Goal: Check status: Check status

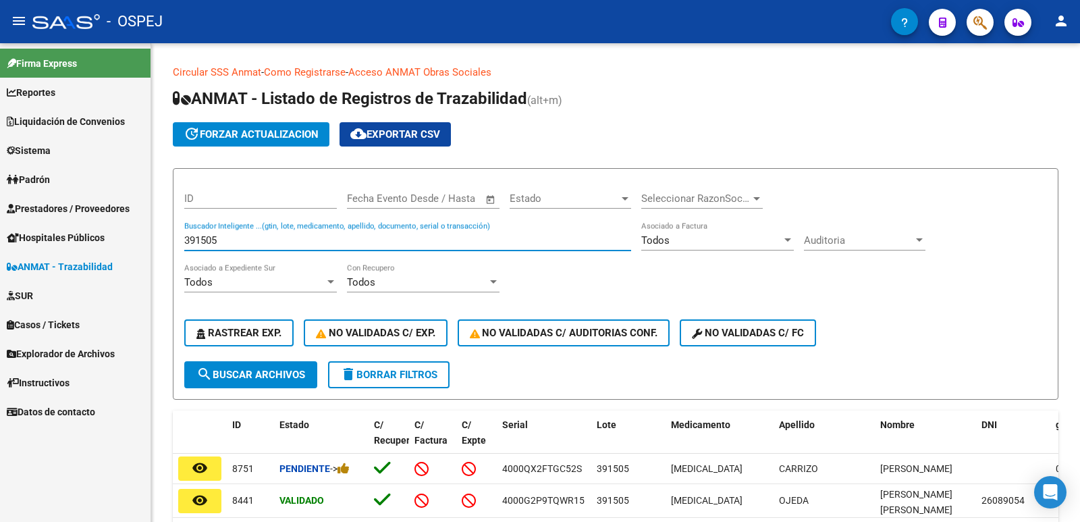
scroll to position [68, 0]
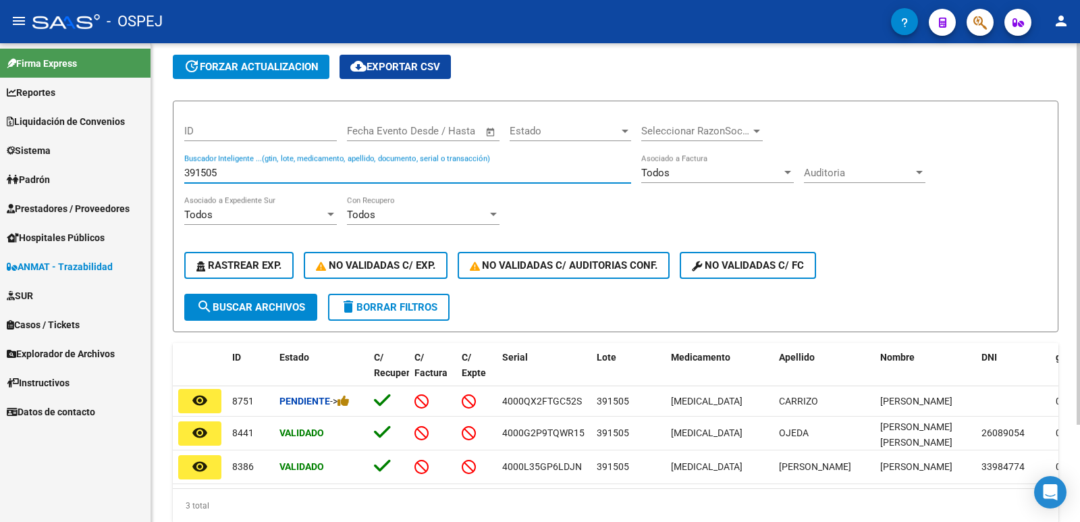
click at [504, 170] on input "391505" at bounding box center [407, 173] width 447 height 12
type input "3"
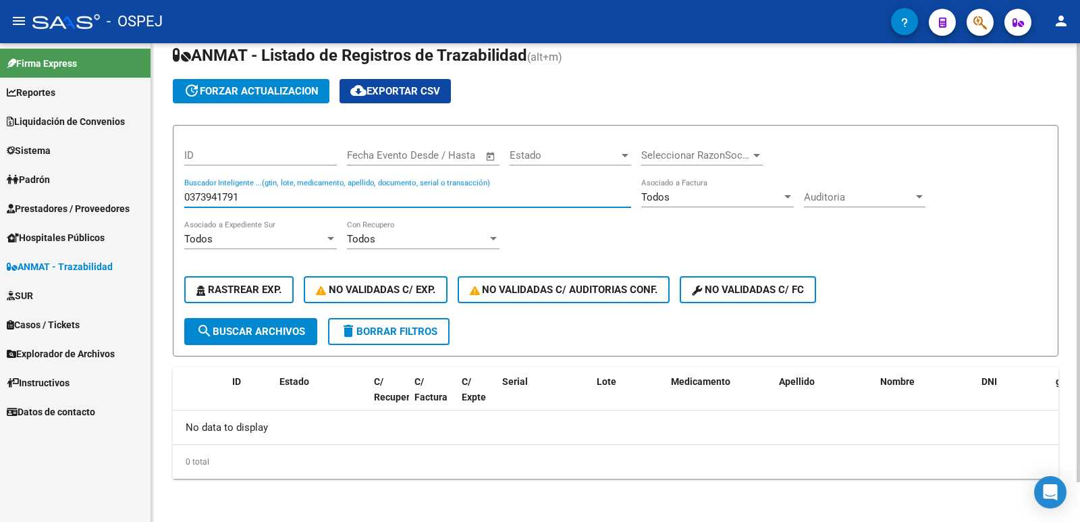
scroll to position [43, 0]
drag, startPoint x: 370, startPoint y: 198, endPoint x: 0, endPoint y: 224, distance: 370.9
click at [0, 224] on mat-sidenav-container "Firma Express Reportes Ingresos Devengados Detalles por CUIL RG Detalles - MT/P…" at bounding box center [540, 282] width 1080 height 479
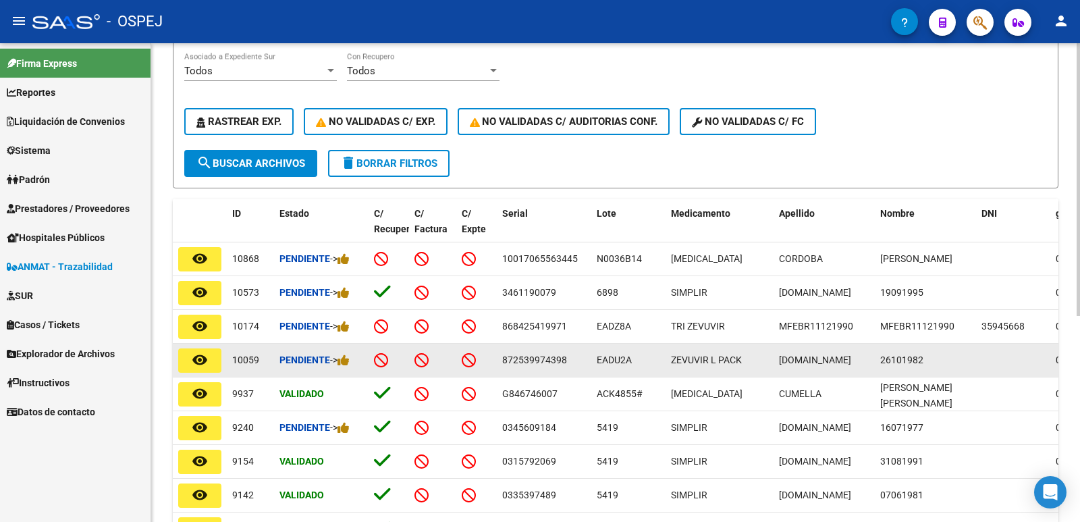
scroll to position [0, 0]
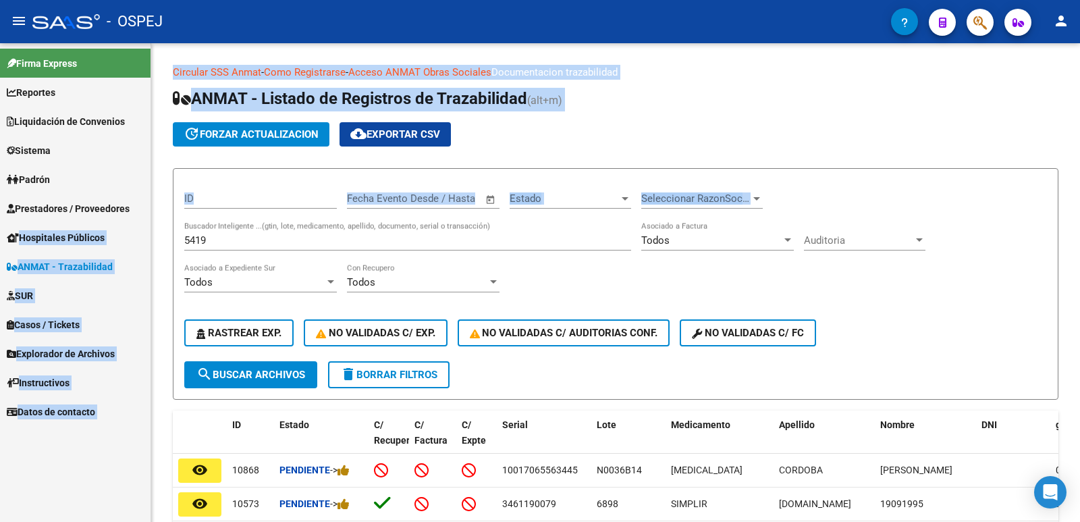
drag, startPoint x: 267, startPoint y: 231, endPoint x: 1, endPoint y: 233, distance: 266.0
click at [0, 232] on mat-sidenav-container "Firma Express Reportes Ingresos Devengados Detalles por CUIL RG Detalles - MT/P…" at bounding box center [540, 282] width 1080 height 479
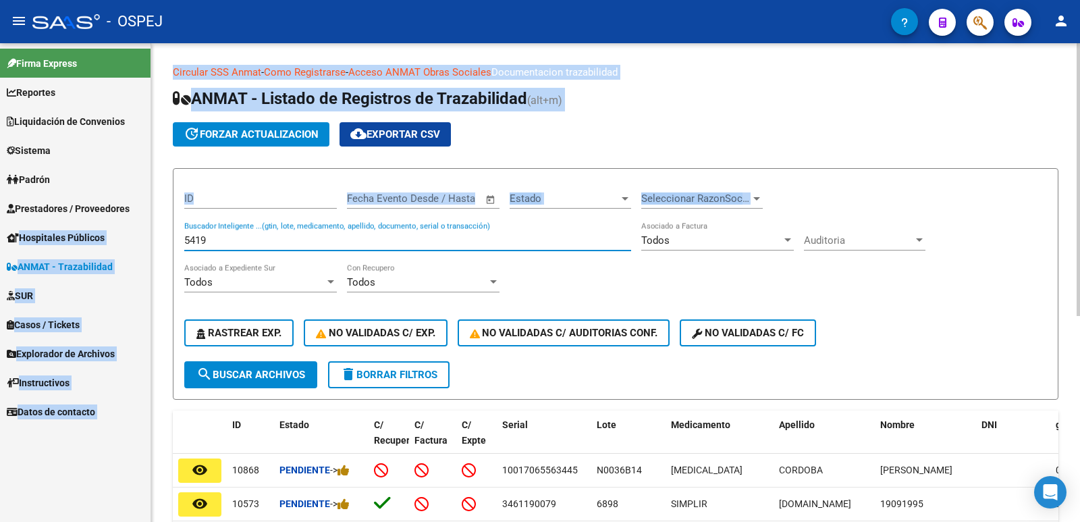
click at [298, 241] on input "5419" at bounding box center [407, 240] width 447 height 12
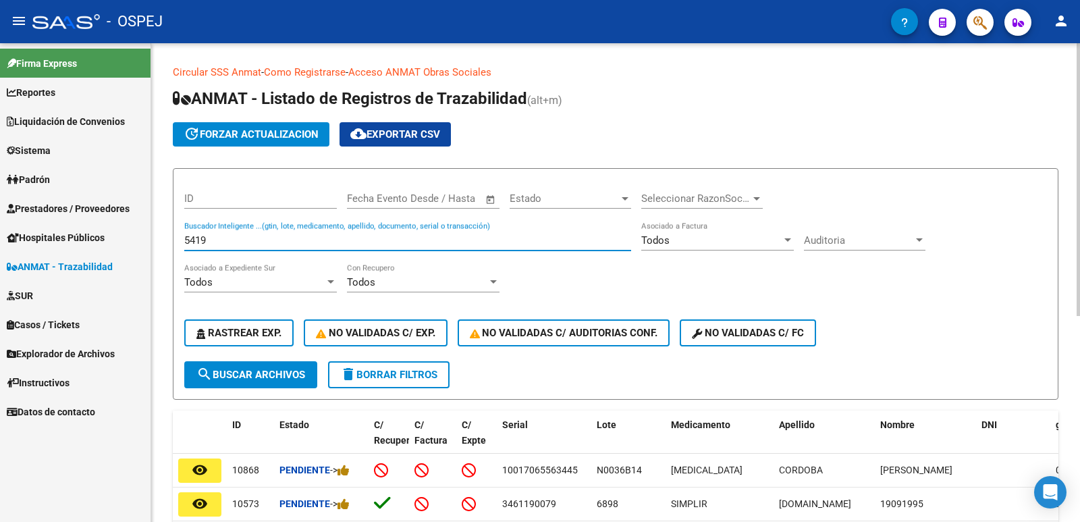
click at [298, 241] on input "5419" at bounding box center [407, 240] width 447 height 12
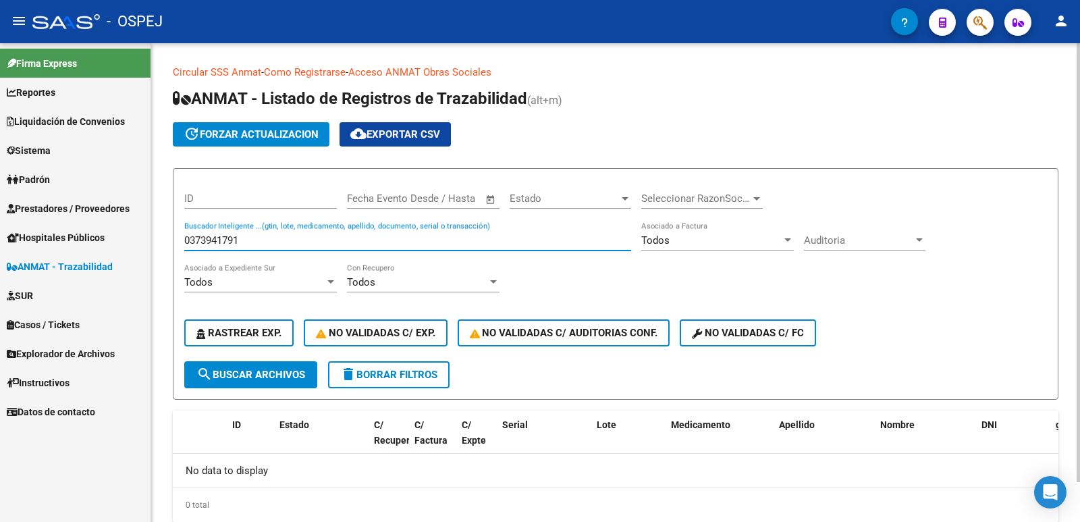
click at [495, 242] on input "0373941791" at bounding box center [407, 240] width 447 height 12
drag, startPoint x: 408, startPoint y: 242, endPoint x: 0, endPoint y: 190, distance: 411.1
click at [0, 190] on mat-sidenav-container "Firma Express Reportes Ingresos Devengados Detalles por CUIL RG Detalles - MT/P…" at bounding box center [540, 282] width 1080 height 479
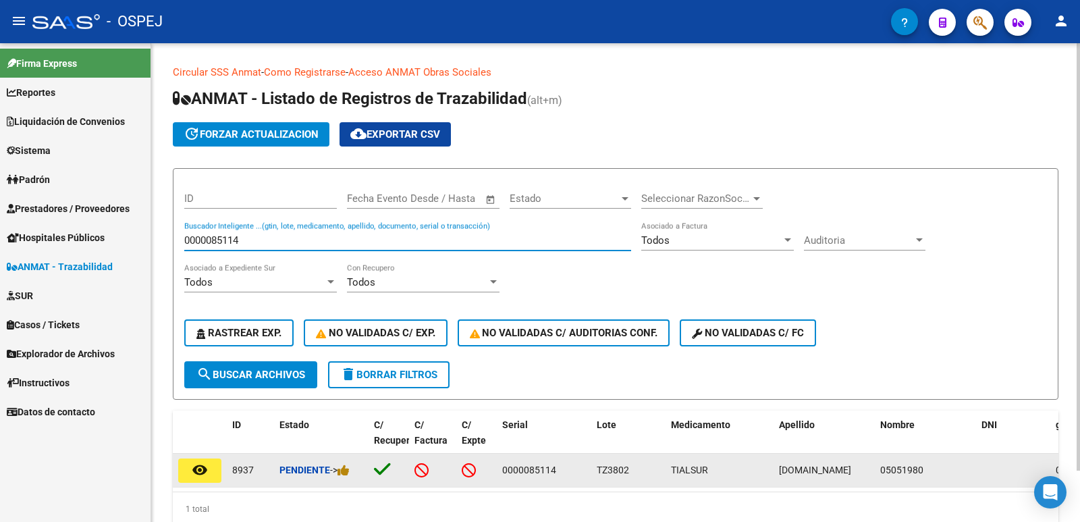
type input "0000085114"
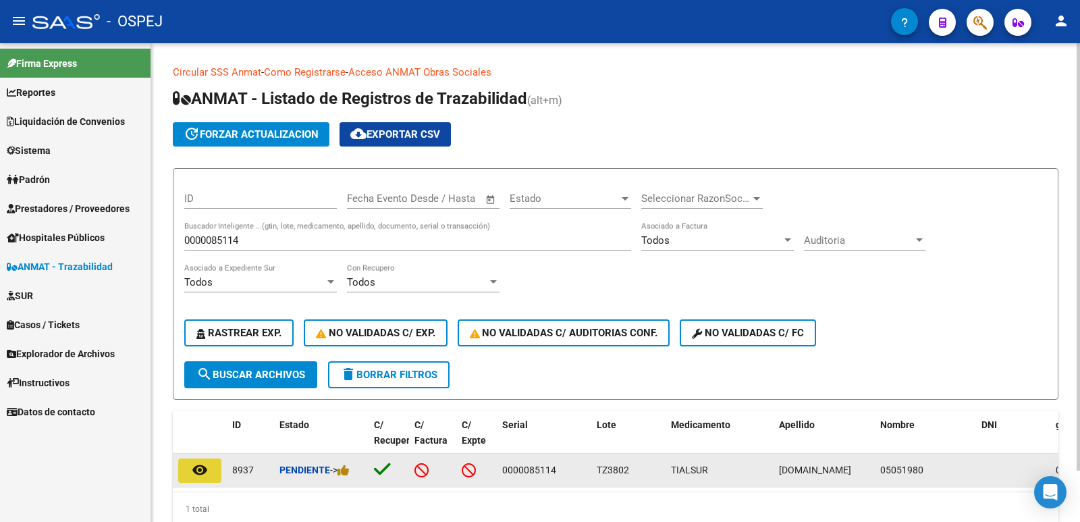
click at [210, 467] on button "remove_red_eye" at bounding box center [199, 470] width 43 height 24
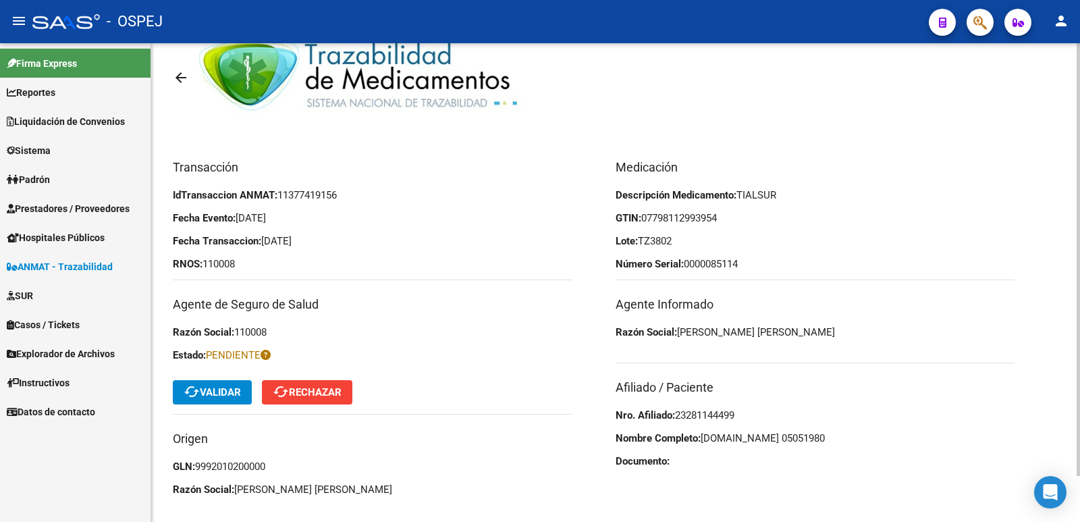
scroll to position [51, 0]
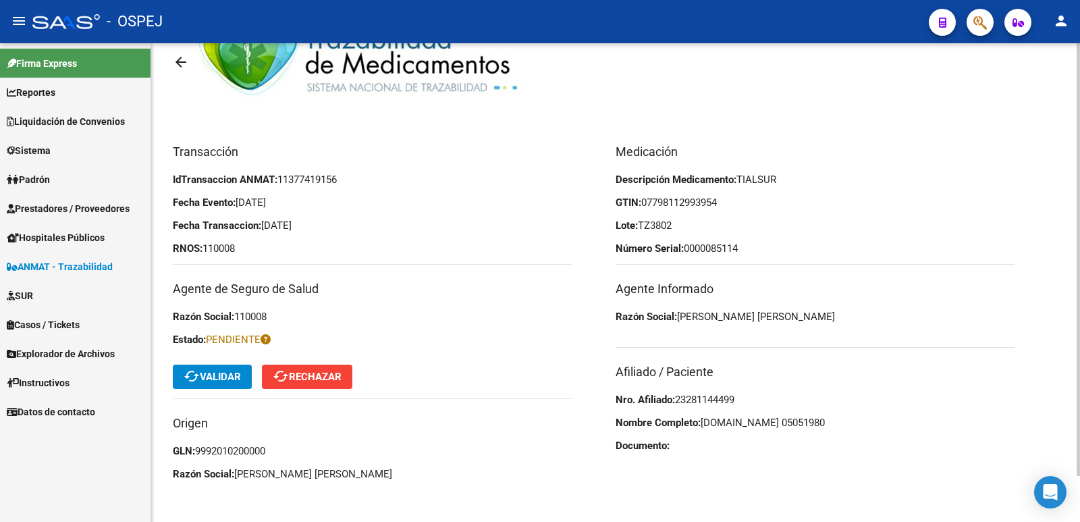
drag, startPoint x: 760, startPoint y: 396, endPoint x: 680, endPoint y: 404, distance: 80.1
click at [680, 404] on p "Nro. Afiliado: 23281144499" at bounding box center [815, 399] width 399 height 15
copy span "23281144499"
click at [209, 382] on span "cached Validar" at bounding box center [212, 377] width 57 height 12
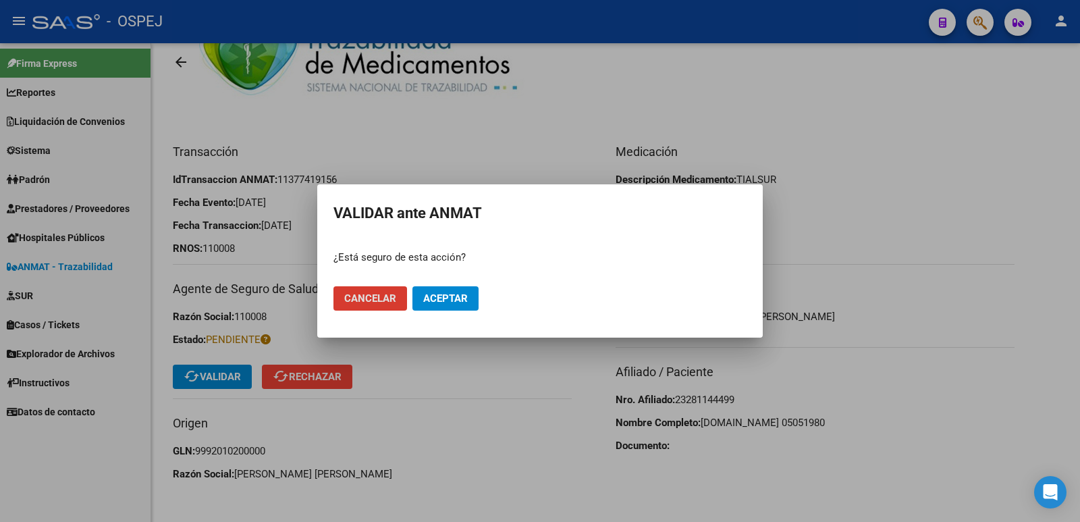
click at [435, 290] on button "Aceptar" at bounding box center [446, 298] width 66 height 24
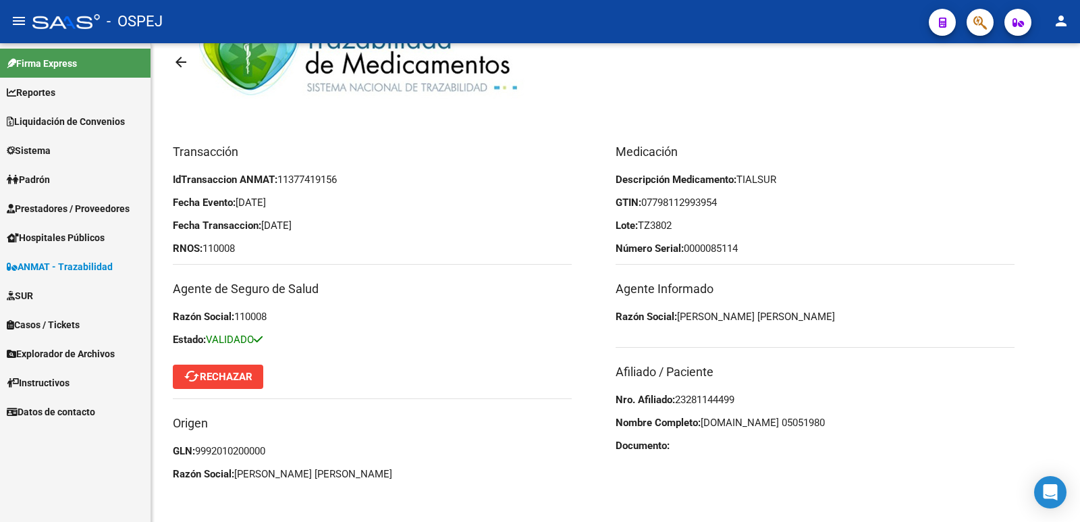
click at [102, 267] on span "ANMAT - Trazabilidad" at bounding box center [60, 266] width 106 height 15
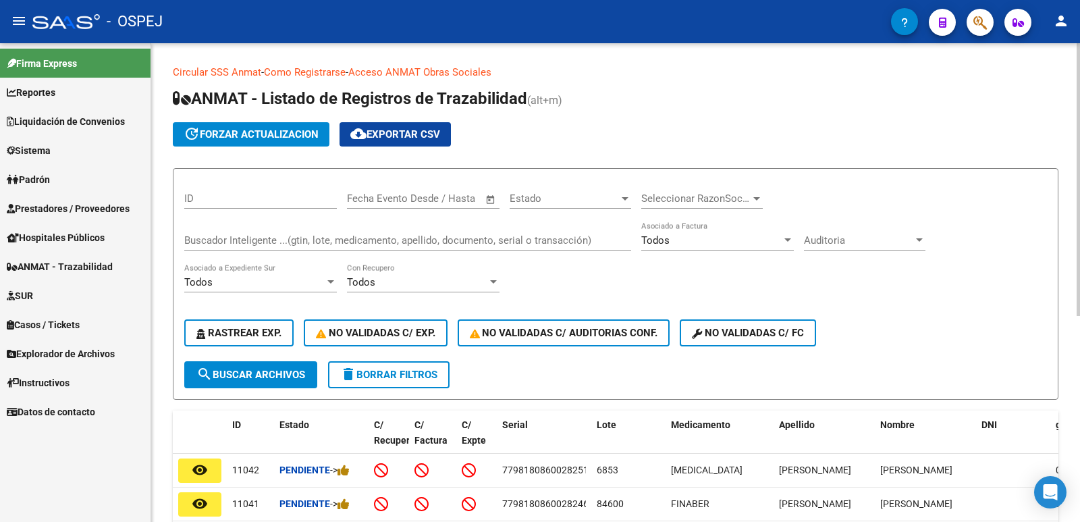
click at [488, 240] on input "Buscador Inteligente ...(gtin, lote, medicamento, apellido, documento, serial o…" at bounding box center [407, 240] width 447 height 12
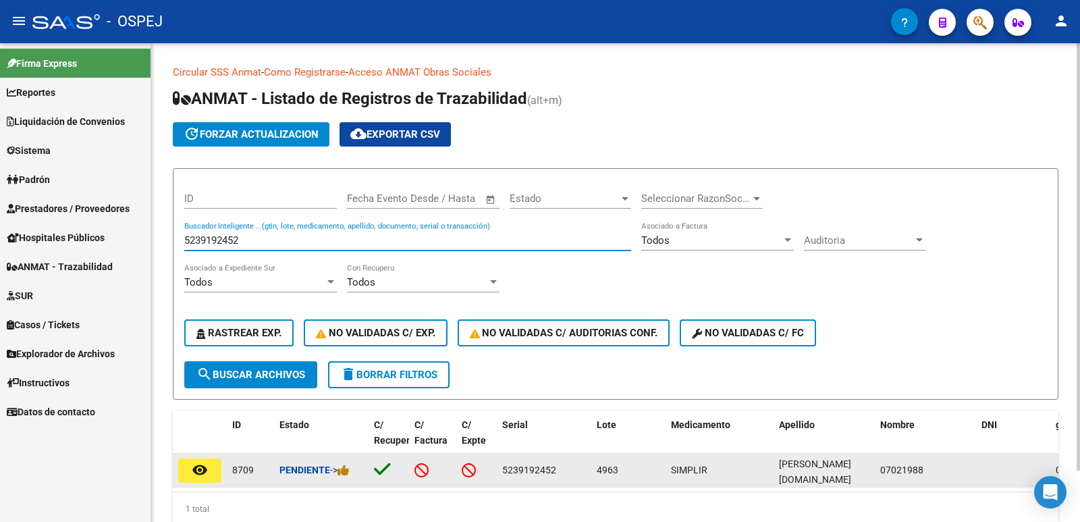
type input "5239192452"
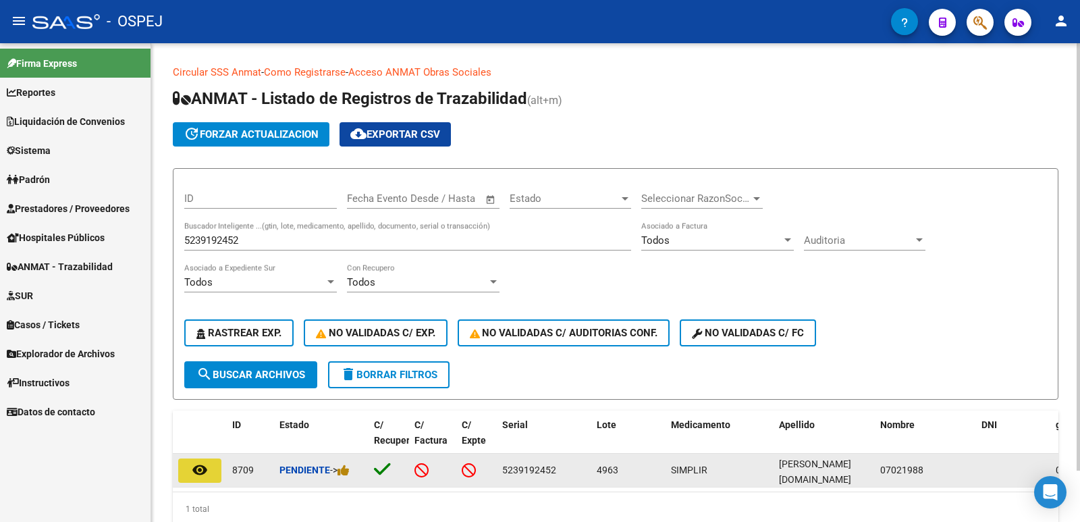
click at [211, 476] on button "remove_red_eye" at bounding box center [199, 470] width 43 height 24
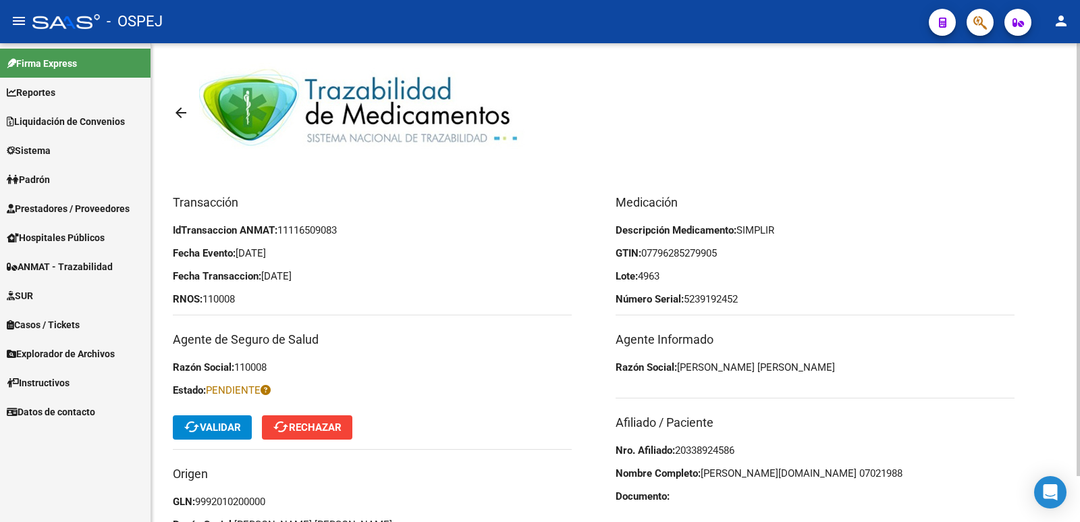
scroll to position [51, 0]
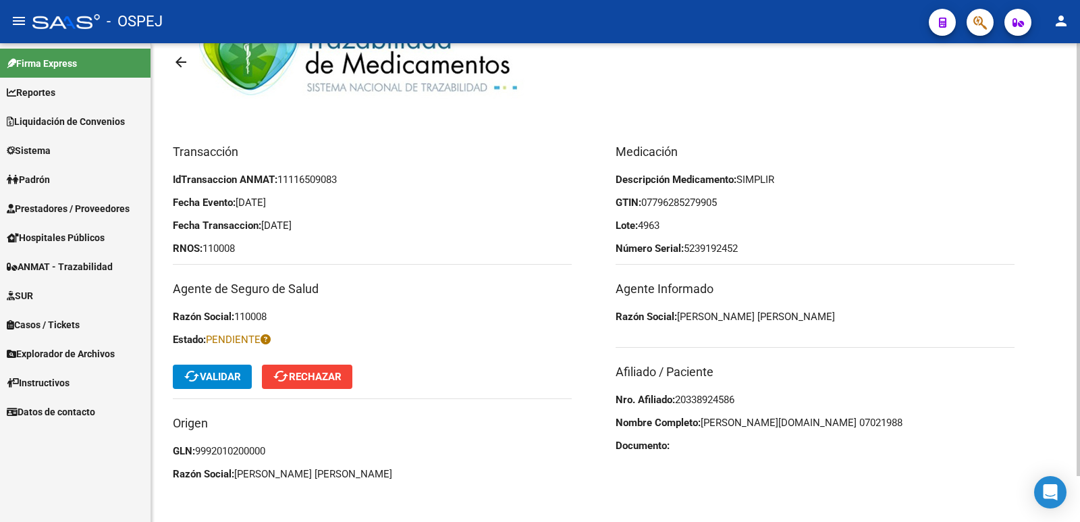
drag, startPoint x: 746, startPoint y: 400, endPoint x: 678, endPoint y: 403, distance: 68.3
click at [678, 403] on p "Nro. Afiliado: 20338924586" at bounding box center [815, 399] width 399 height 15
copy span "20338924586"
click at [248, 381] on button "cached Validar" at bounding box center [212, 377] width 79 height 24
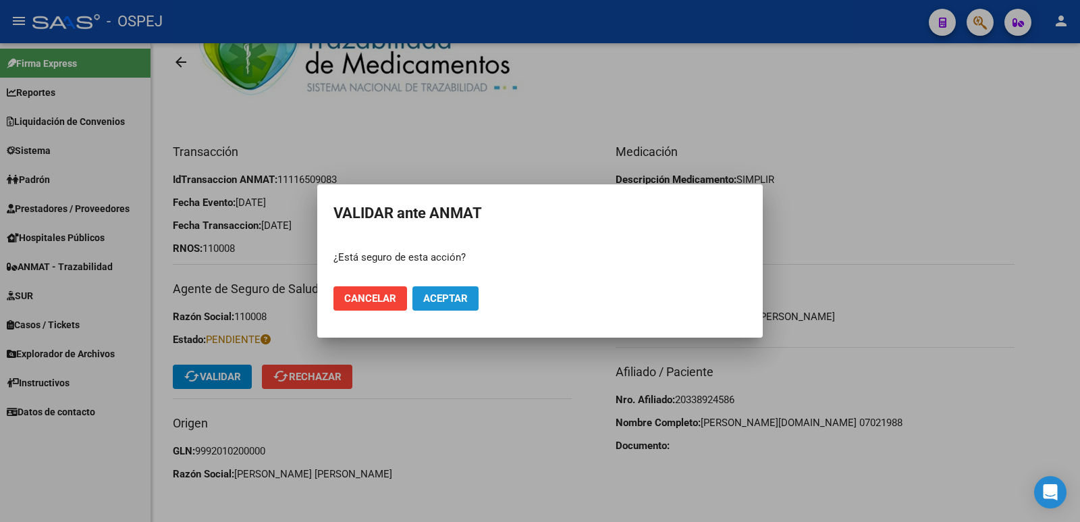
click at [459, 303] on span "Aceptar" at bounding box center [445, 298] width 45 height 12
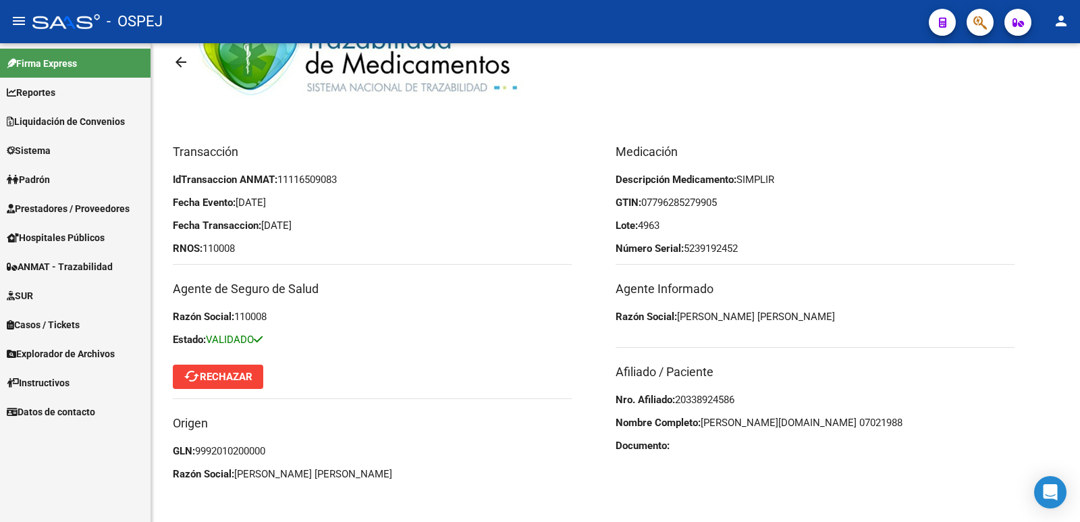
click at [90, 267] on span "ANMAT - Trazabilidad" at bounding box center [60, 266] width 106 height 15
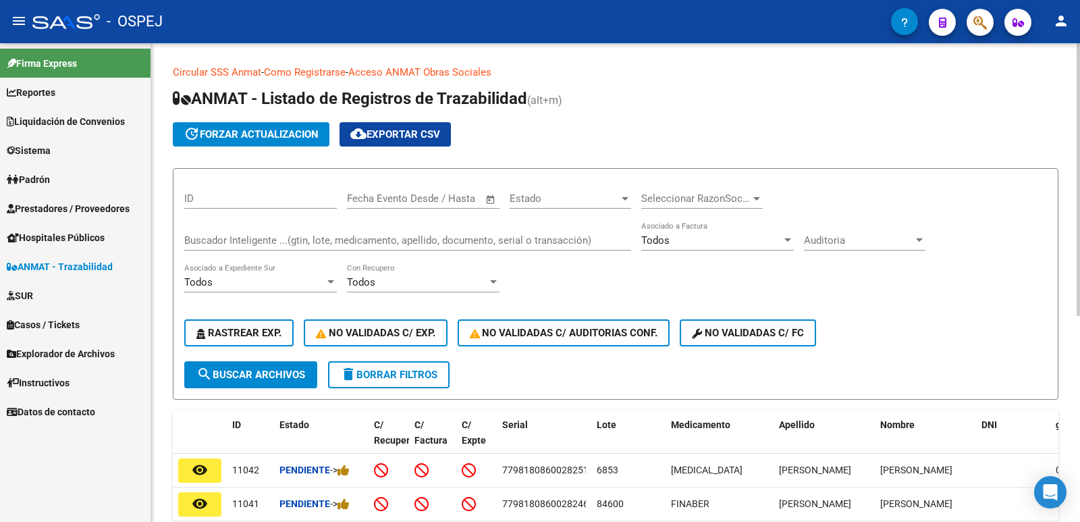
click at [279, 228] on div "Buscador Inteligente ...(gtin, lote, medicamento, apellido, documento, serial o…" at bounding box center [407, 235] width 447 height 29
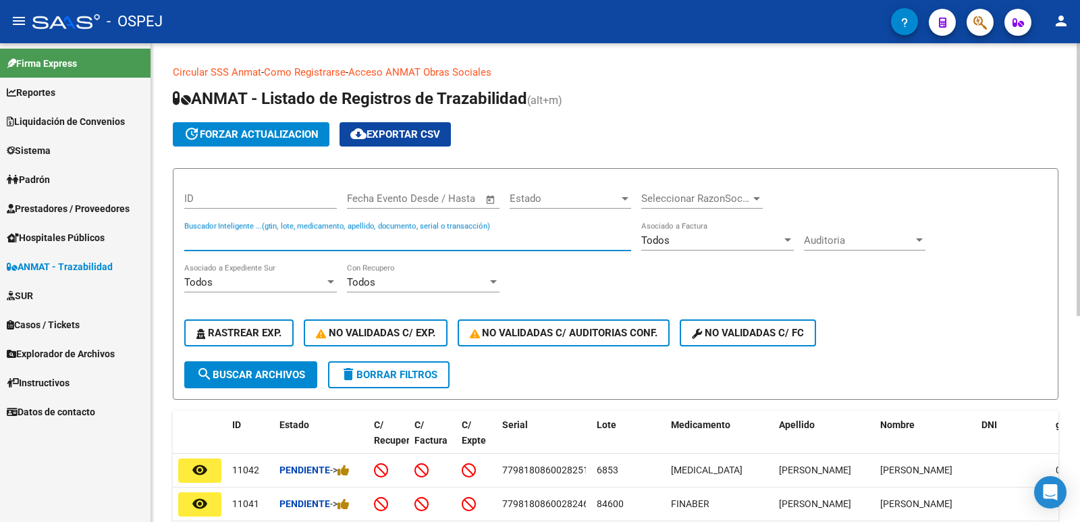
click at [277, 242] on input "Buscador Inteligente ...(gtin, lote, medicamento, apellido, documento, serial o…" at bounding box center [407, 240] width 447 height 12
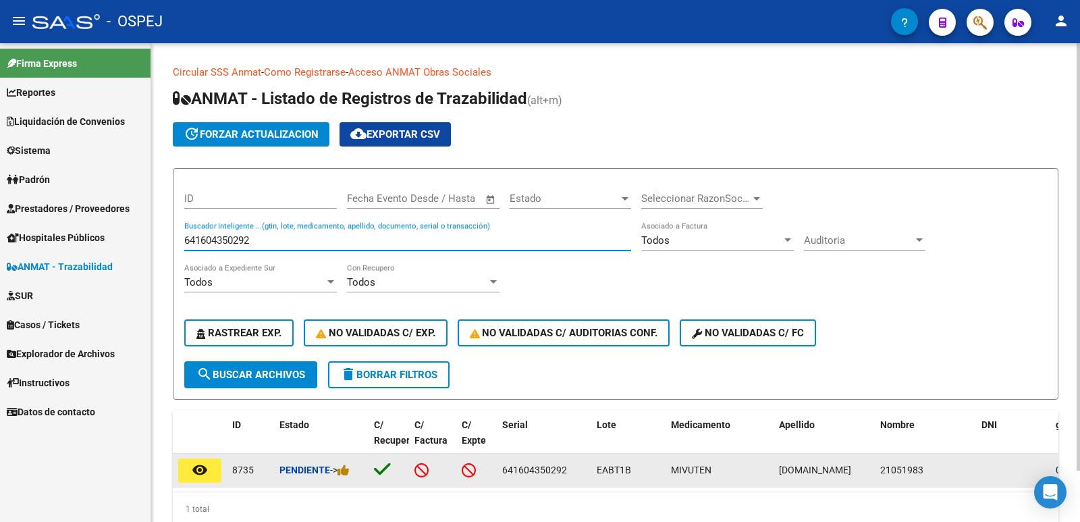
type input "641604350292"
click at [213, 465] on button "remove_red_eye" at bounding box center [199, 470] width 43 height 24
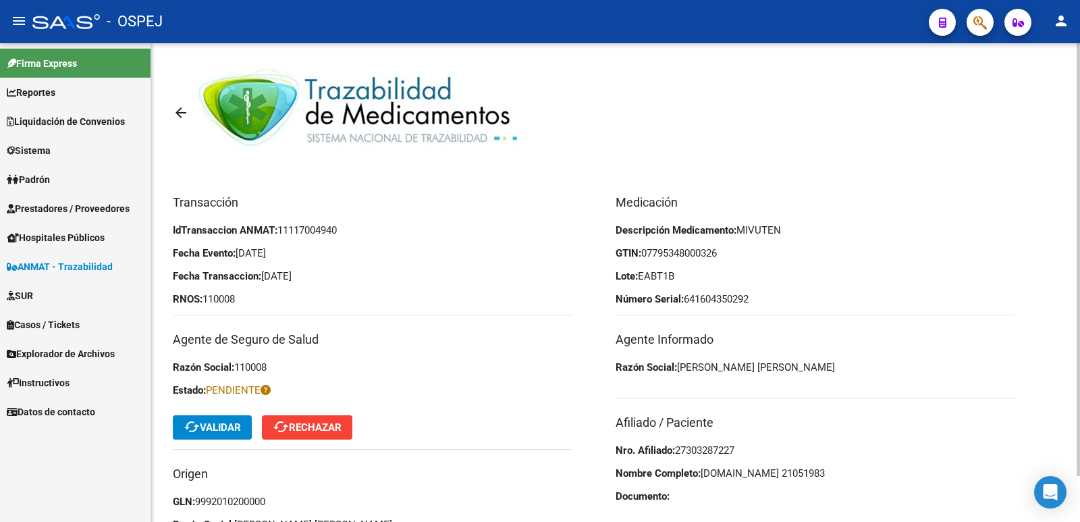
drag, startPoint x: 742, startPoint y: 448, endPoint x: 680, endPoint y: 457, distance: 62.8
click at [680, 457] on p "Nro. Afiliado: 27303287227" at bounding box center [815, 450] width 399 height 15
copy span "27303287227"
click at [236, 434] on button "cached Validar" at bounding box center [212, 427] width 79 height 24
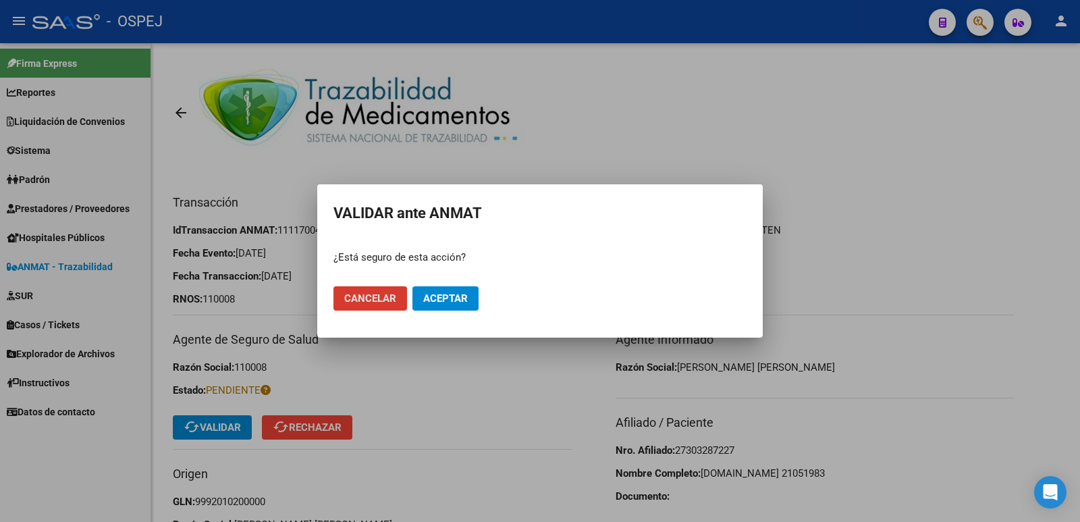
click at [460, 300] on span "Aceptar" at bounding box center [445, 298] width 45 height 12
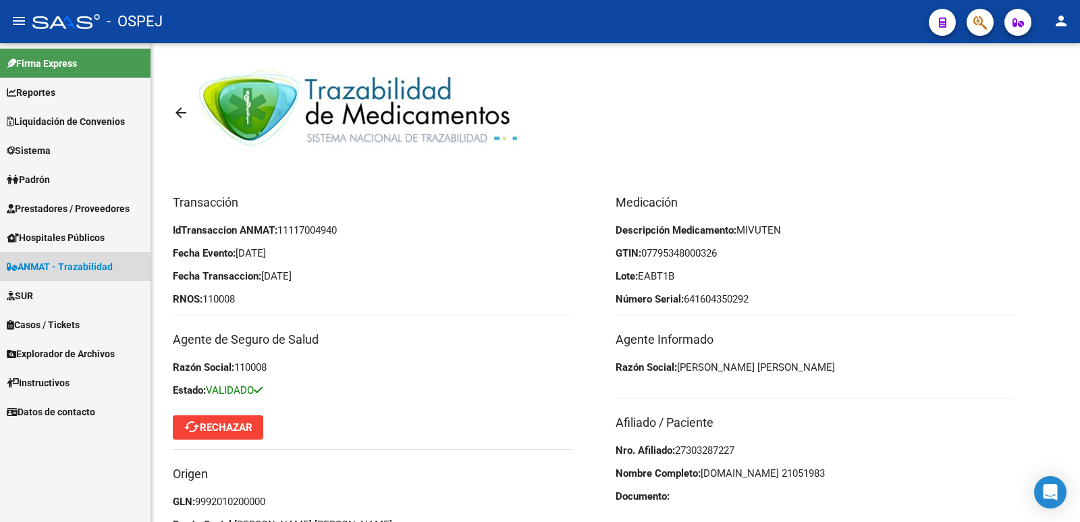
click at [76, 255] on link "ANMAT - Trazabilidad" at bounding box center [75, 266] width 151 height 29
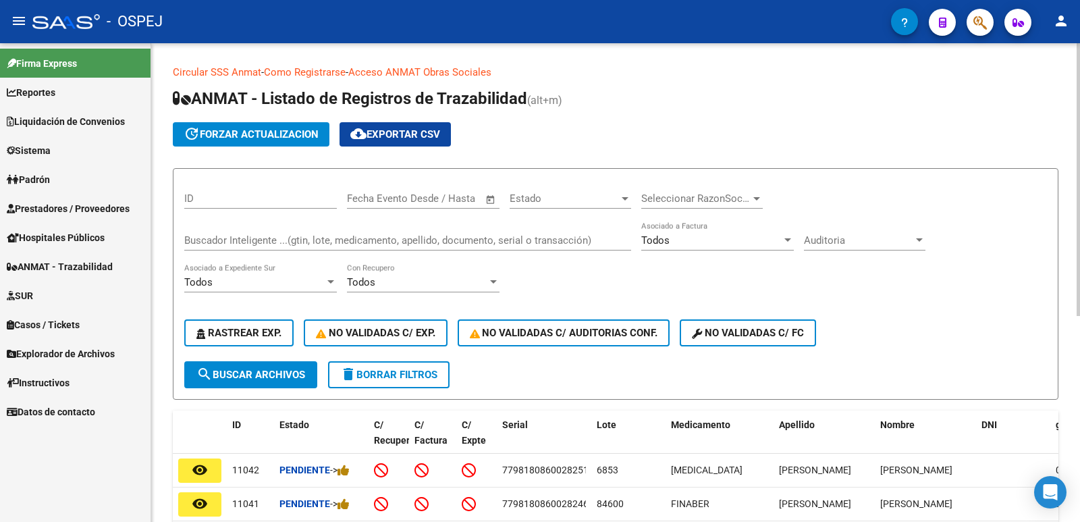
click at [269, 241] on input "Buscador Inteligente ...(gtin, lote, medicamento, apellido, documento, serial o…" at bounding box center [407, 240] width 447 height 12
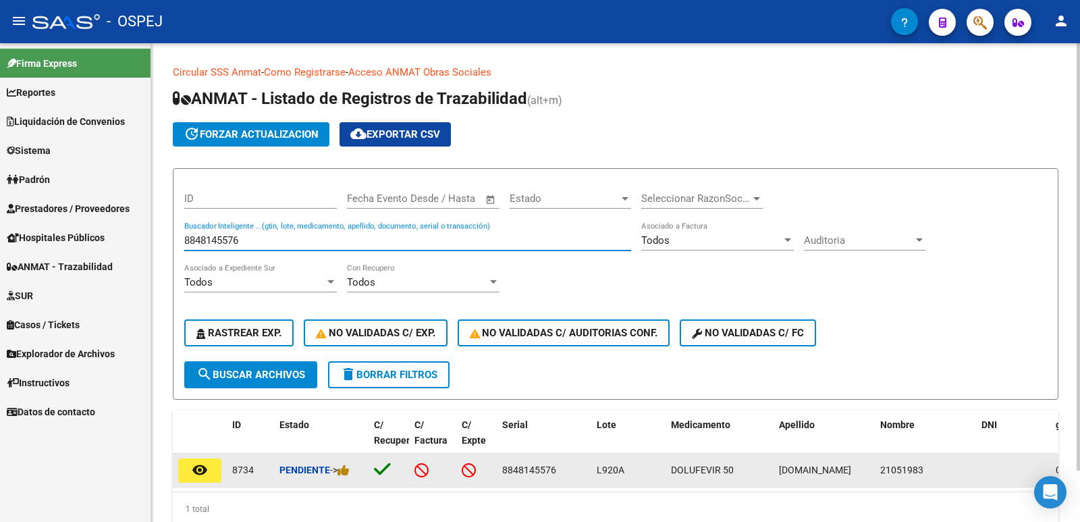
type input "8848145576"
click at [217, 469] on button "remove_red_eye" at bounding box center [199, 470] width 43 height 24
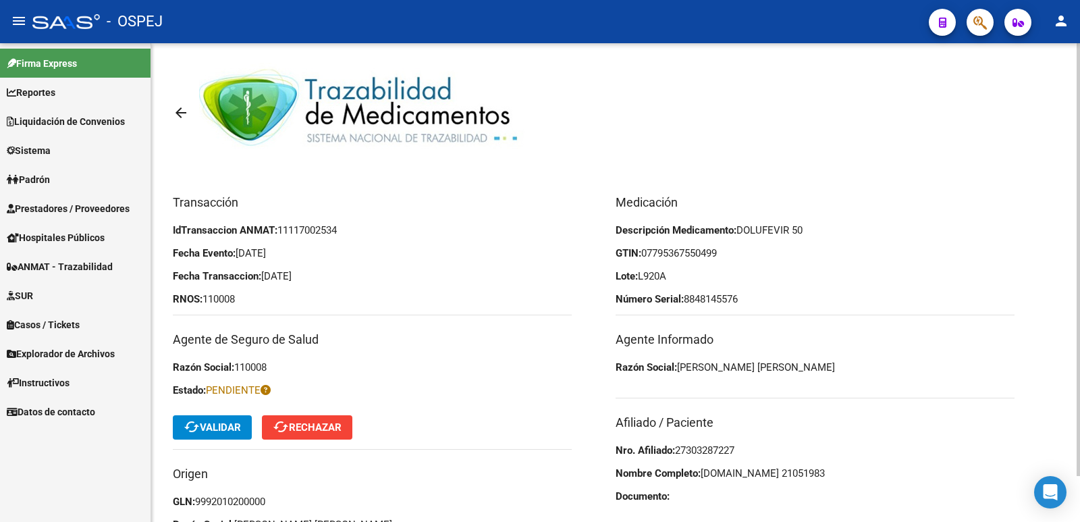
click at [225, 436] on button "cached Validar" at bounding box center [212, 427] width 79 height 24
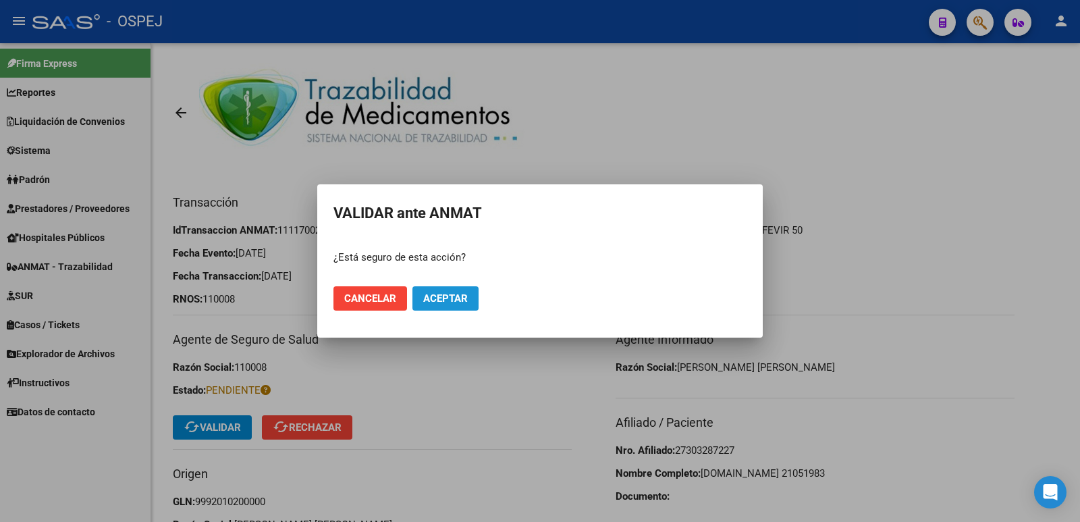
click at [467, 296] on span "Aceptar" at bounding box center [445, 298] width 45 height 12
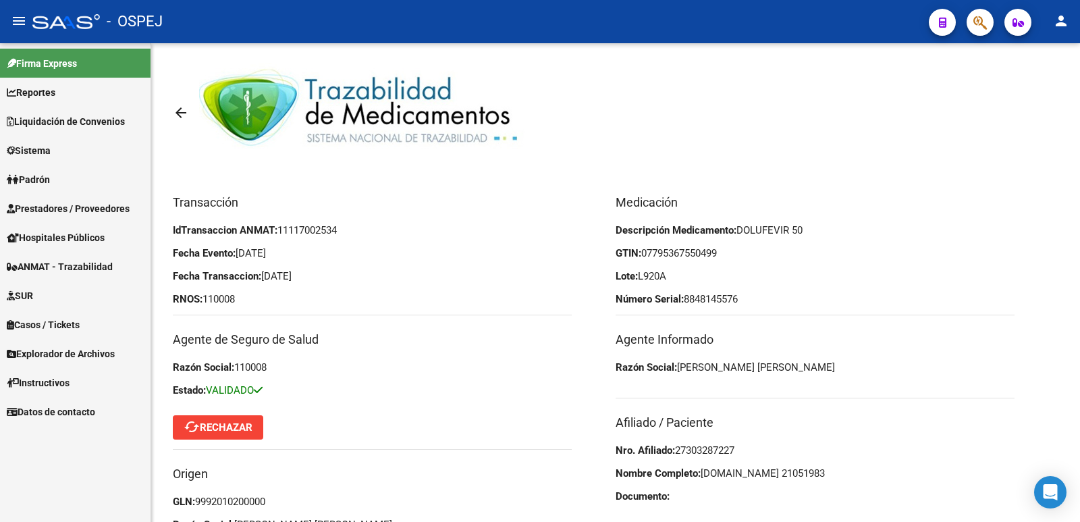
click at [102, 263] on span "ANMAT - Trazabilidad" at bounding box center [60, 266] width 106 height 15
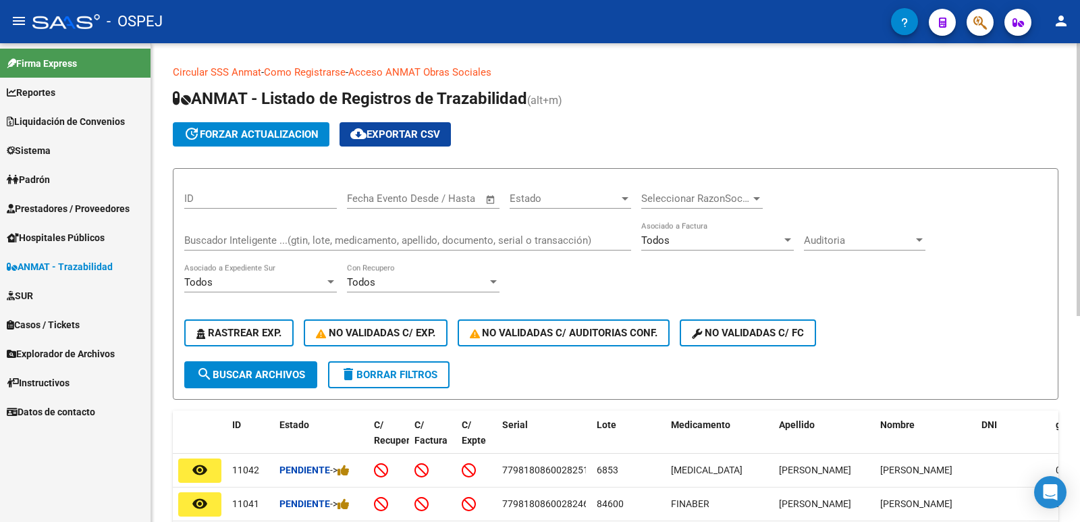
click at [397, 238] on input "Buscador Inteligente ...(gtin, lote, medicamento, apellido, documento, serial o…" at bounding box center [407, 240] width 447 height 12
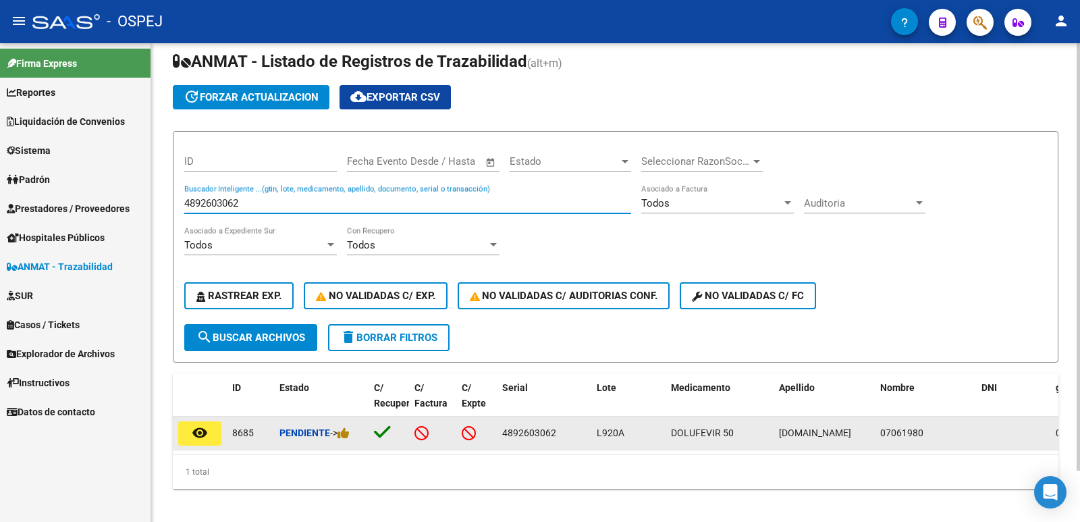
scroll to position [57, 0]
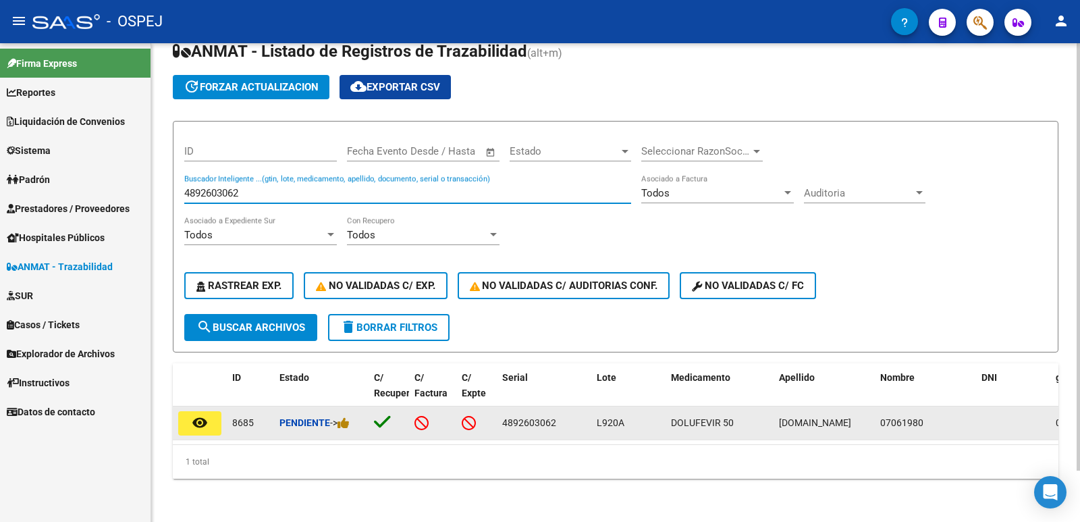
type input "4892603062"
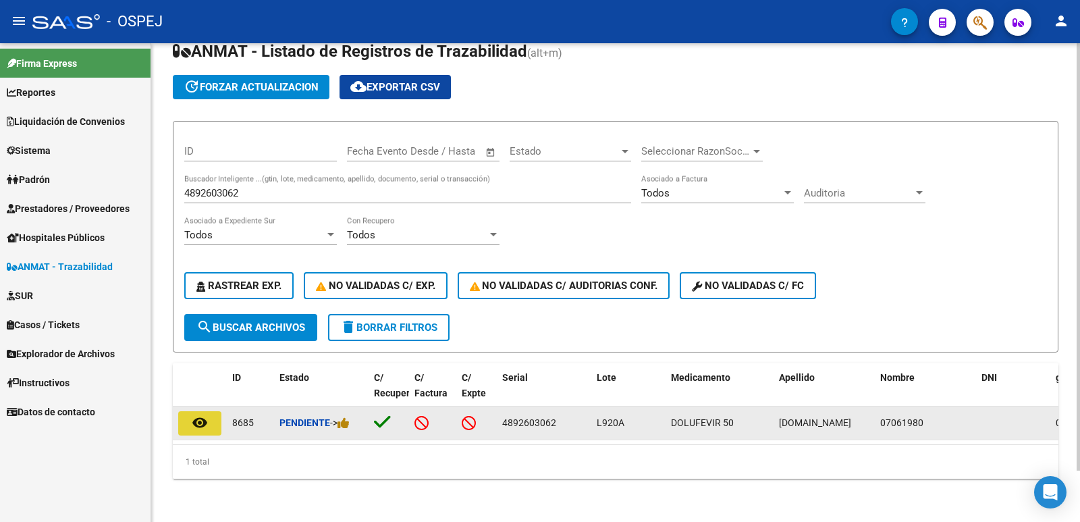
click at [210, 411] on button "remove_red_eye" at bounding box center [199, 423] width 43 height 24
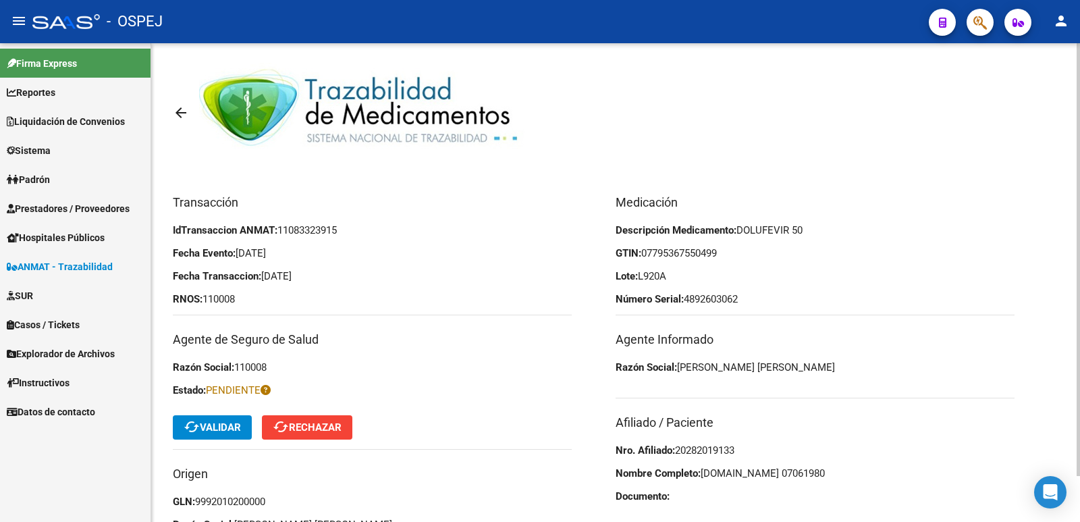
drag, startPoint x: 747, startPoint y: 444, endPoint x: 680, endPoint y: 452, distance: 68.1
click at [680, 452] on p "Nro. Afiliado: 20282019133" at bounding box center [815, 450] width 399 height 15
copy span "20282019133"
click at [215, 438] on button "cached Validar" at bounding box center [212, 427] width 79 height 24
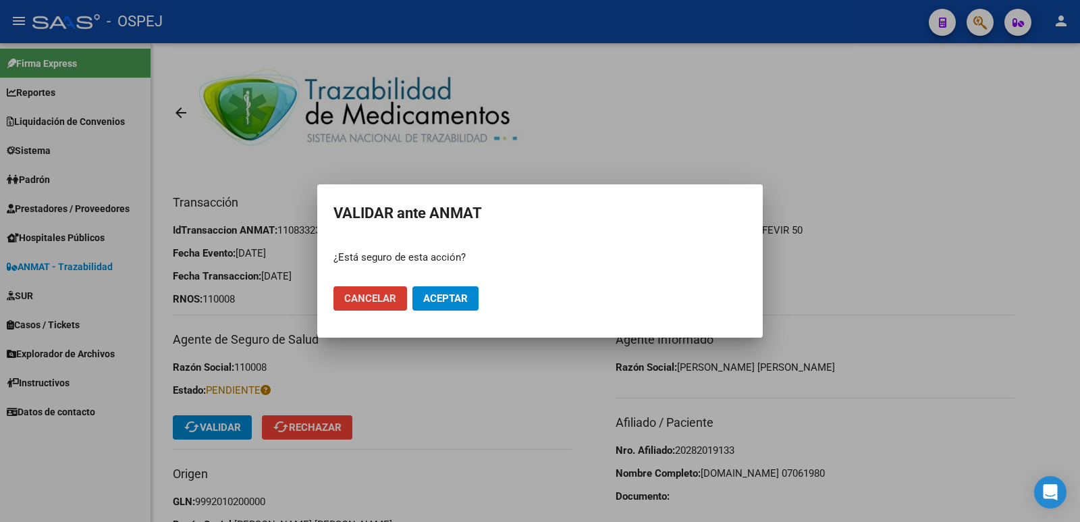
click at [446, 292] on span "Aceptar" at bounding box center [445, 298] width 45 height 12
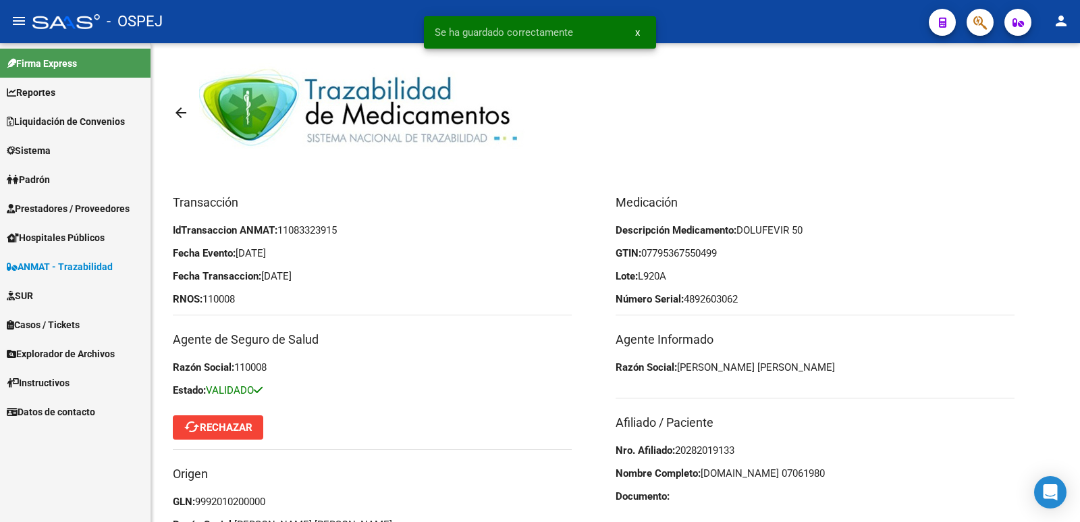
click at [105, 268] on span "ANMAT - Trazabilidad" at bounding box center [60, 266] width 106 height 15
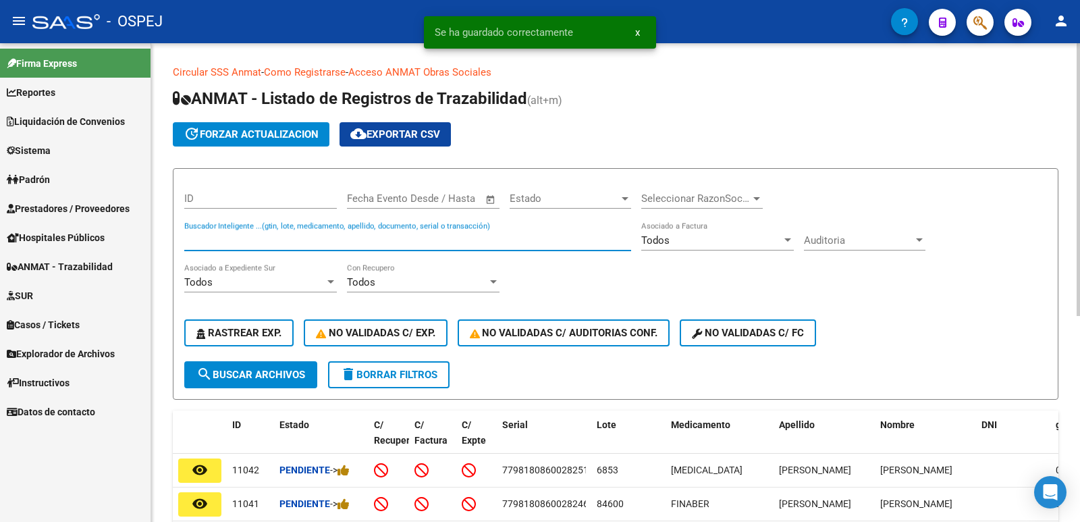
click at [332, 242] on input "Buscador Inteligente ...(gtin, lote, medicamento, apellido, documento, serial o…" at bounding box center [407, 240] width 447 height 12
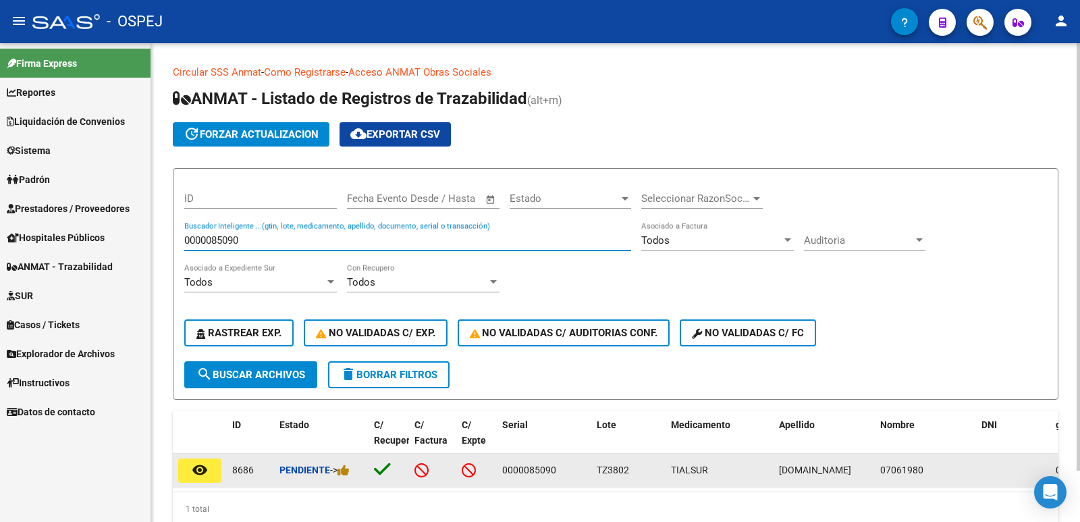
type input "0000085090"
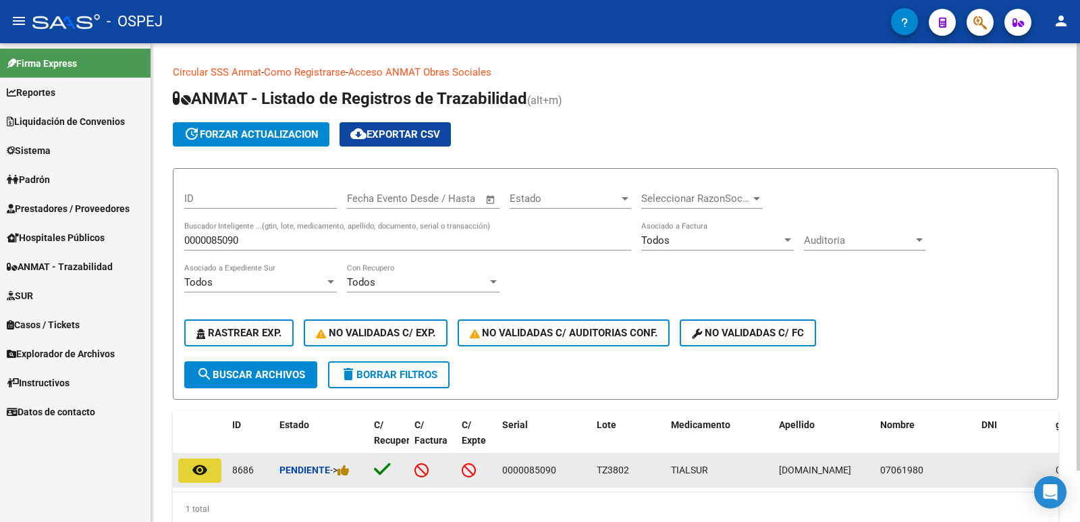
click at [202, 478] on button "remove_red_eye" at bounding box center [199, 470] width 43 height 24
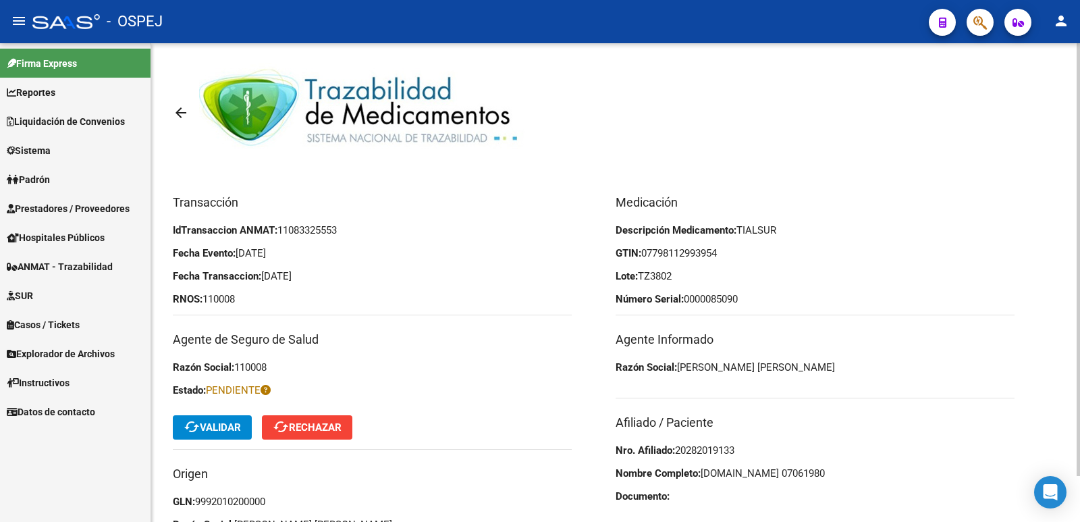
click at [228, 429] on span "cached Validar" at bounding box center [212, 427] width 57 height 12
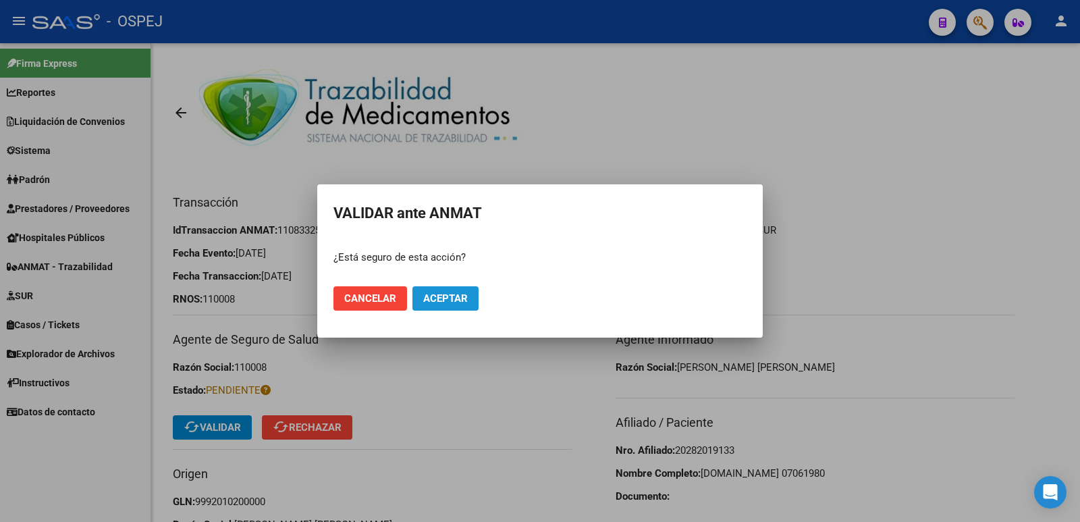
click at [437, 294] on span "Aceptar" at bounding box center [445, 298] width 45 height 12
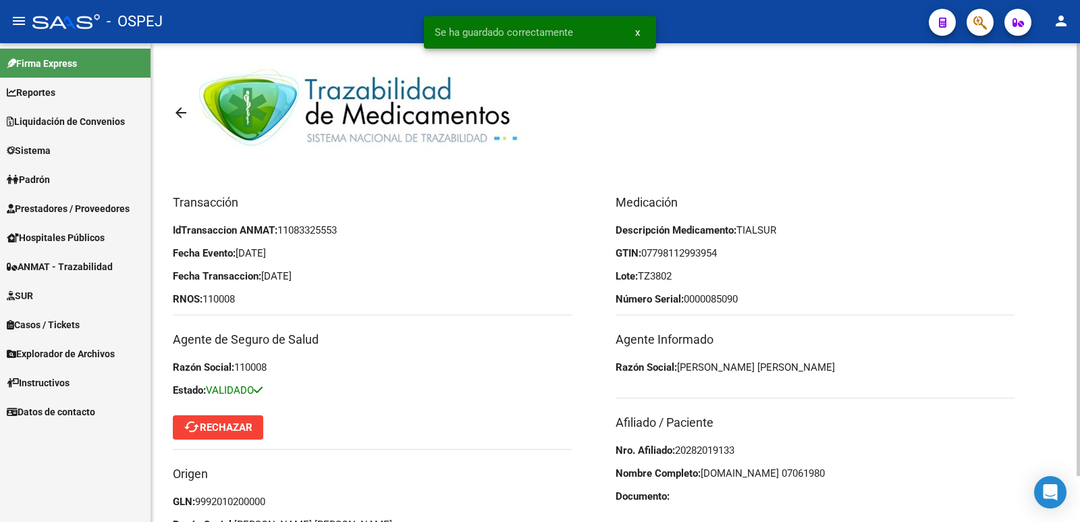
click at [372, 370] on p "Razón Social: 110008" at bounding box center [372, 367] width 399 height 15
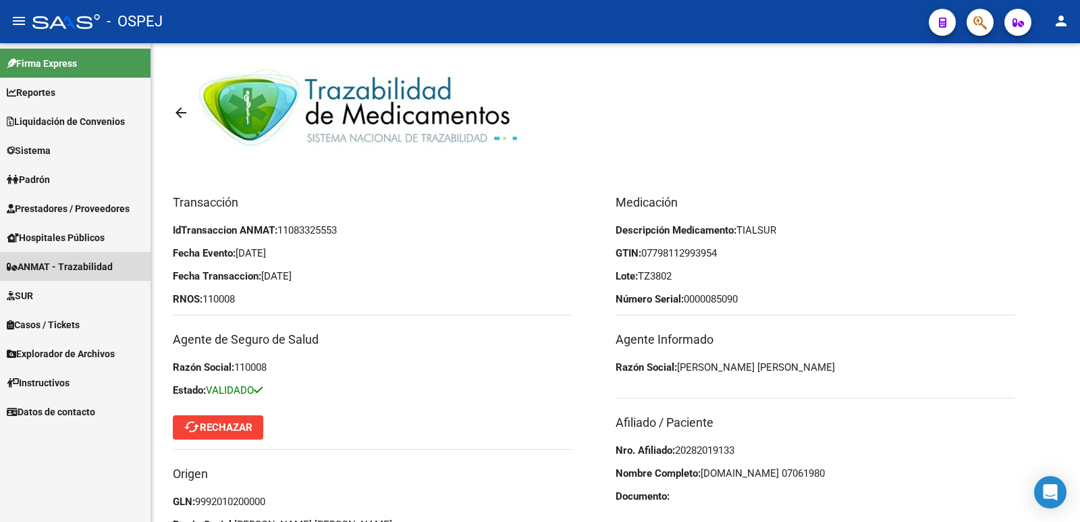
click at [94, 258] on link "ANMAT - Trazabilidad" at bounding box center [75, 266] width 151 height 29
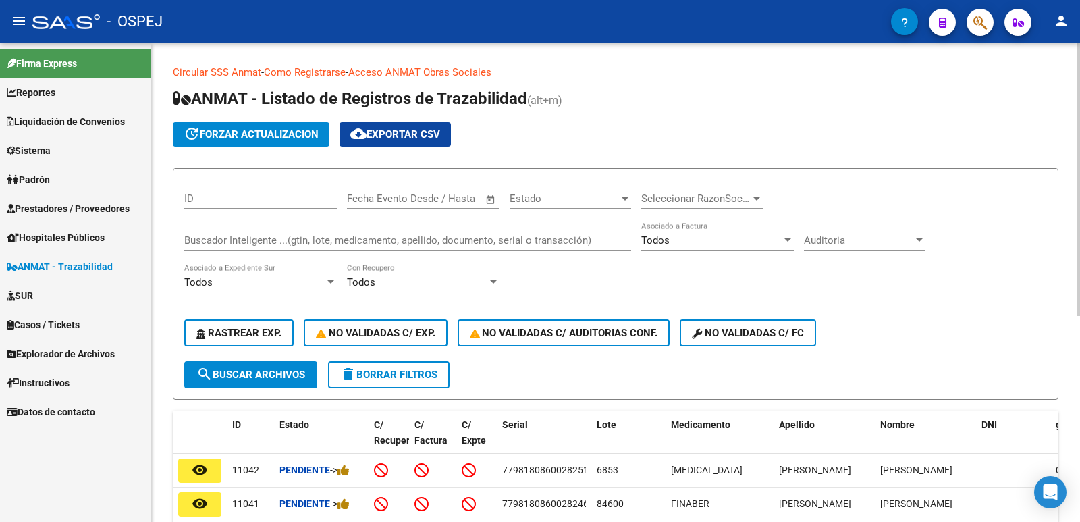
click at [277, 240] on input "Buscador Inteligente ...(gtin, lote, medicamento, apellido, documento, serial o…" at bounding box center [407, 240] width 447 height 12
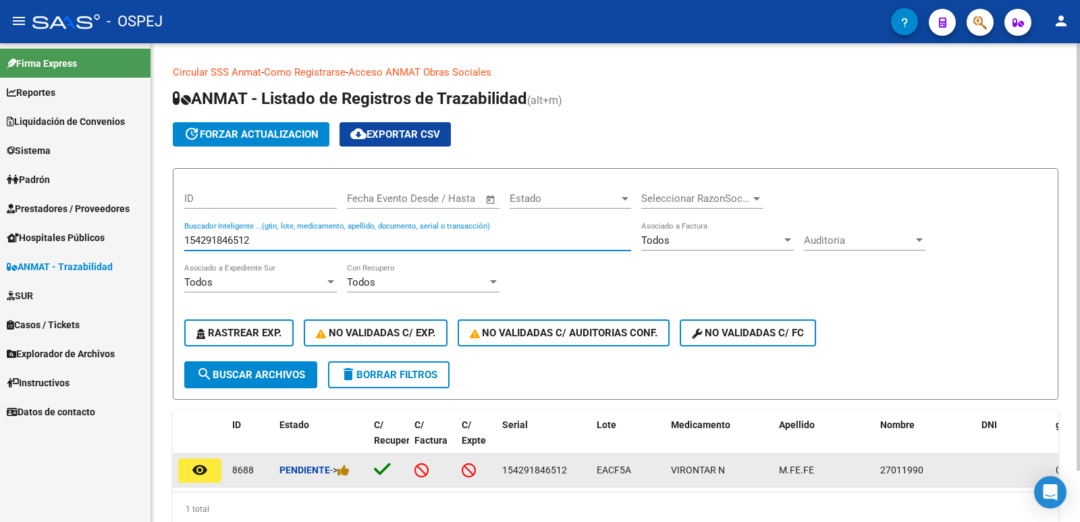
type input "154291846512"
click at [208, 474] on button "remove_red_eye" at bounding box center [199, 470] width 43 height 24
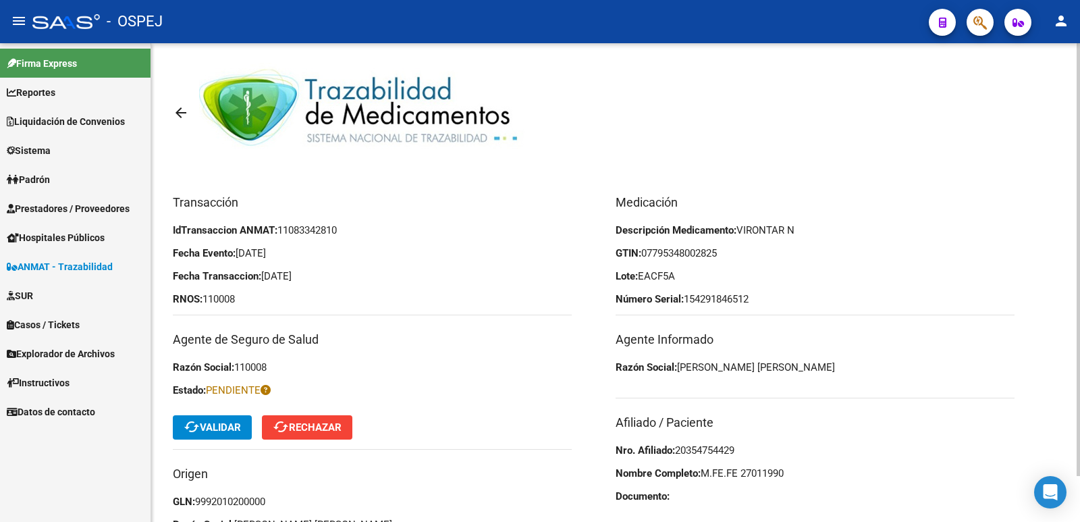
drag, startPoint x: 744, startPoint y: 451, endPoint x: 678, endPoint y: 453, distance: 66.2
click at [678, 453] on p "Nro. Afiliado: 20354754429" at bounding box center [815, 450] width 399 height 15
copy span "20354754429"
click at [216, 431] on span "cached Validar" at bounding box center [212, 427] width 57 height 12
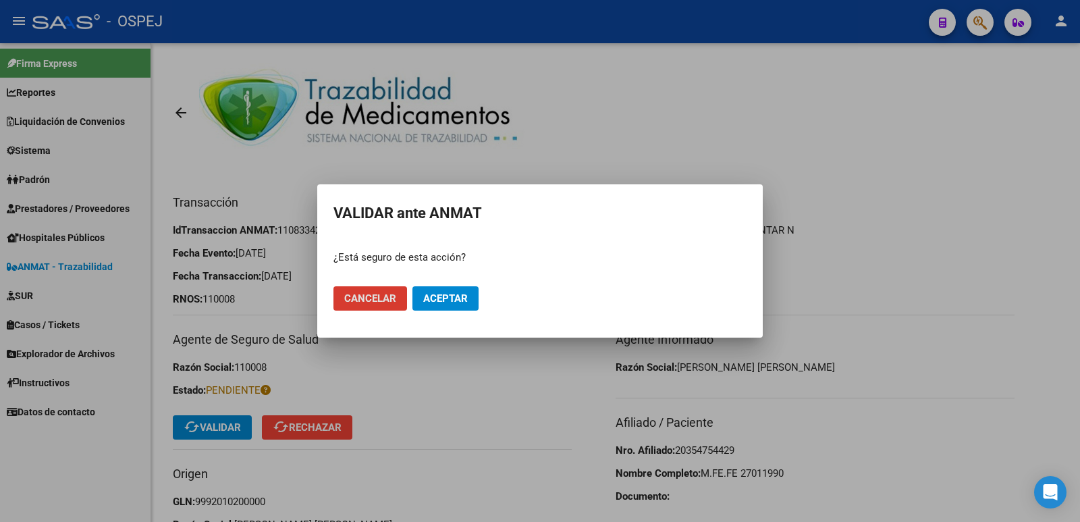
click at [446, 305] on button "Aceptar" at bounding box center [446, 298] width 66 height 24
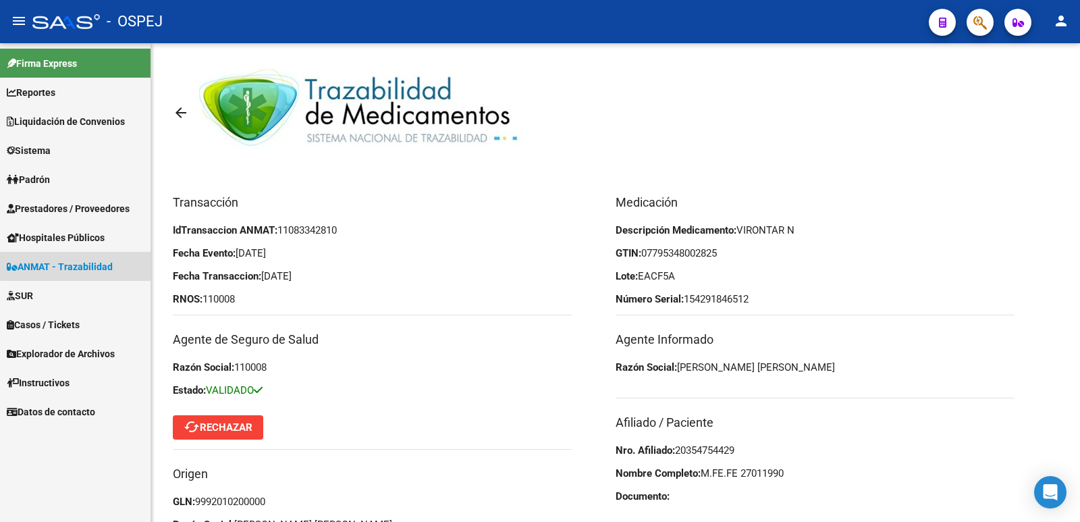
click at [83, 261] on span "ANMAT - Trazabilidad" at bounding box center [60, 266] width 106 height 15
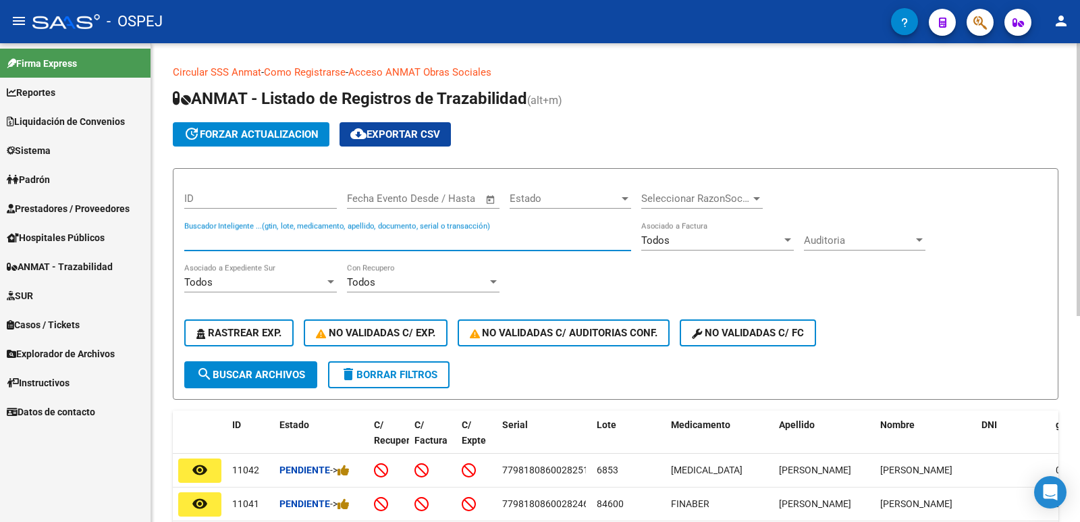
click at [325, 234] on input "Buscador Inteligente ...(gtin, lote, medicamento, apellido, documento, serial o…" at bounding box center [407, 240] width 447 height 12
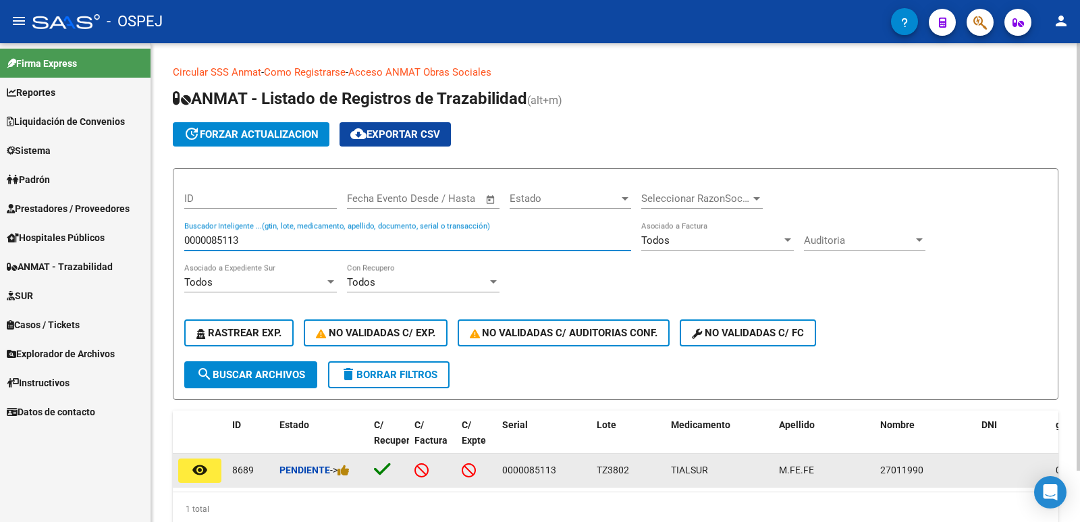
type input "0000085113"
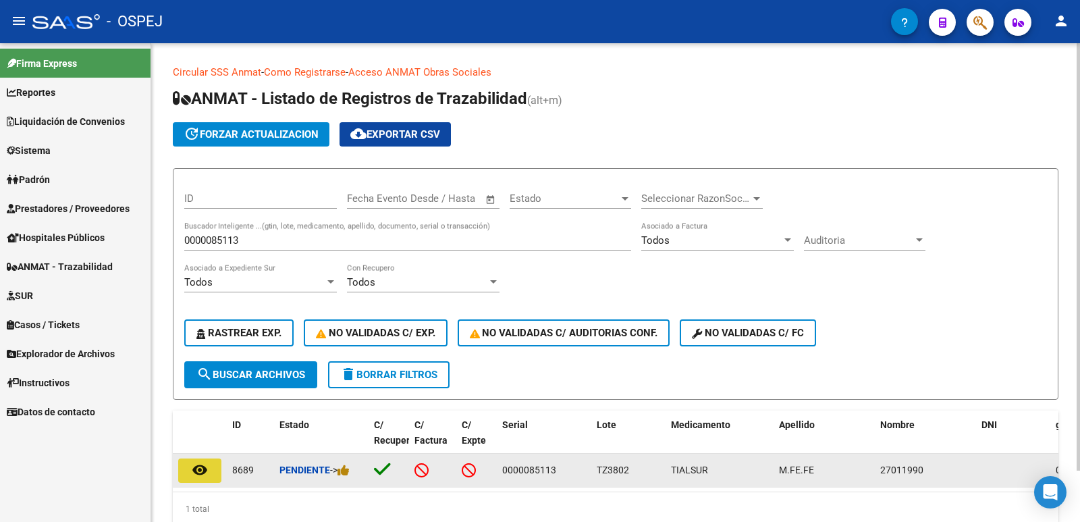
click at [214, 479] on button "remove_red_eye" at bounding box center [199, 470] width 43 height 24
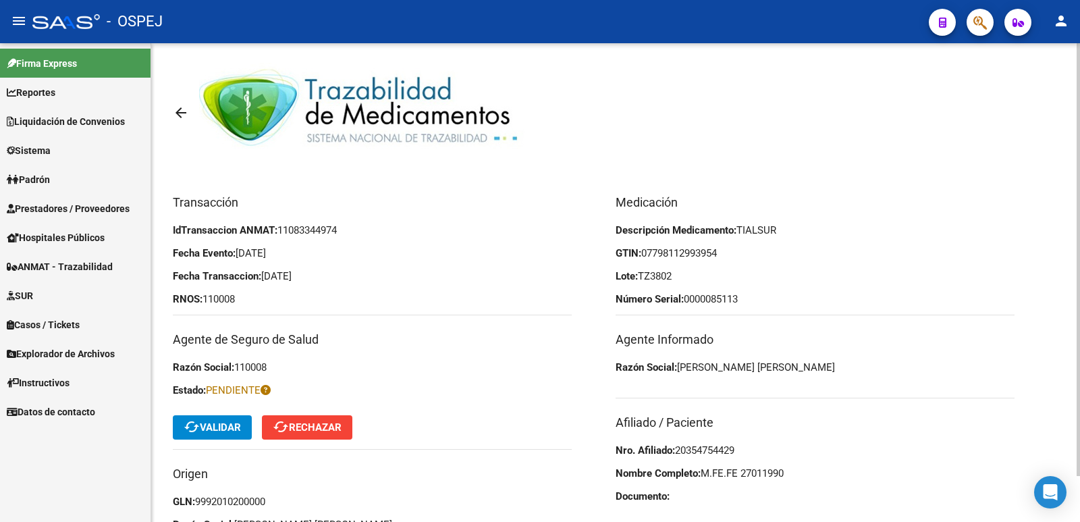
click at [193, 429] on mat-icon "cached" at bounding box center [192, 427] width 16 height 16
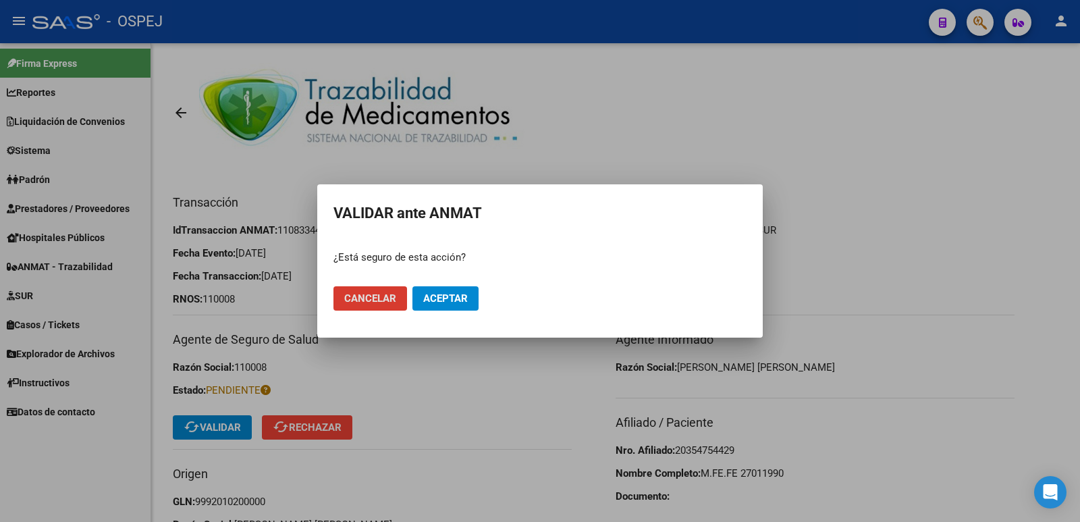
click at [441, 294] on span "Aceptar" at bounding box center [445, 298] width 45 height 12
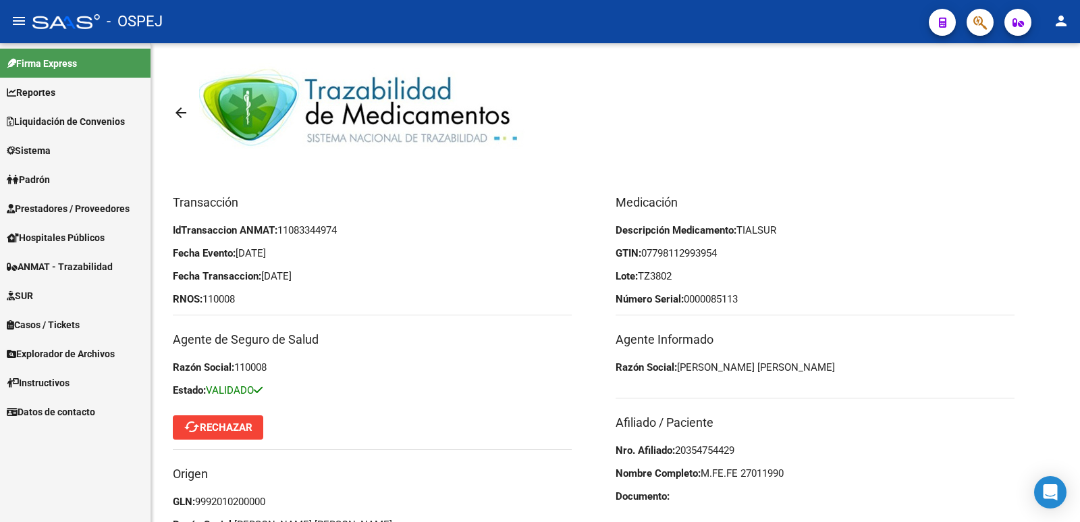
click at [93, 272] on span "ANMAT - Trazabilidad" at bounding box center [60, 266] width 106 height 15
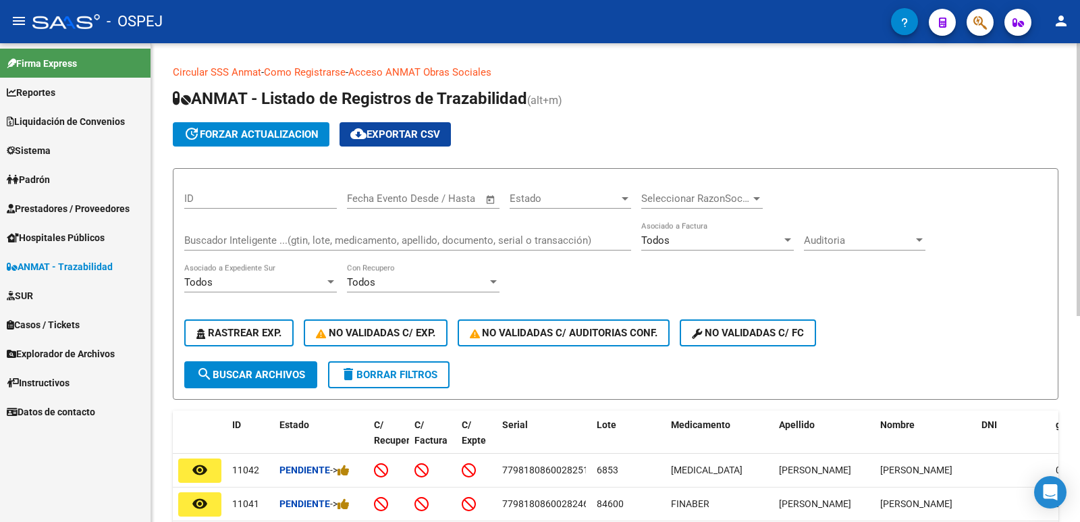
click at [286, 239] on input "Buscador Inteligente ...(gtin, lote, medicamento, apellido, documento, serial o…" at bounding box center [407, 240] width 447 height 12
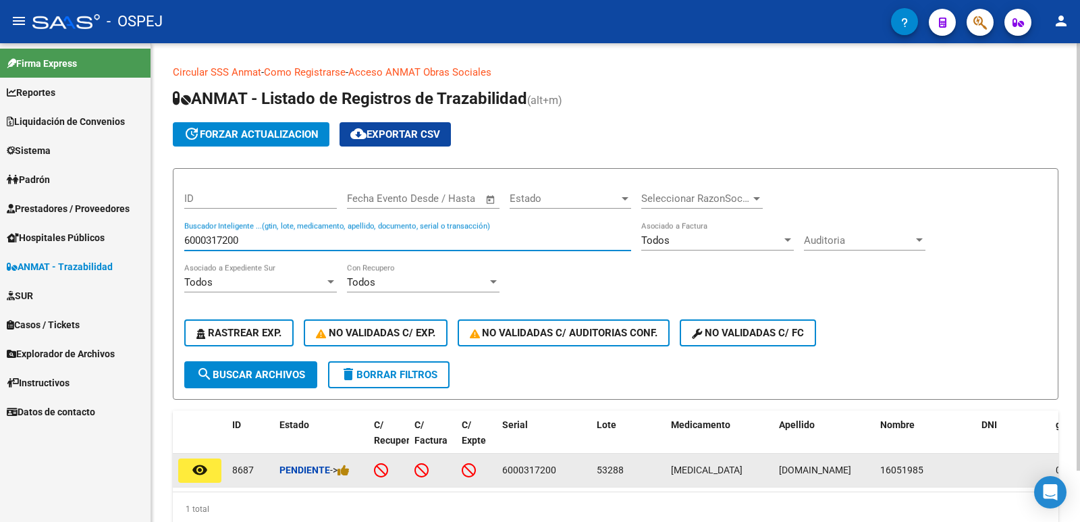
type input "6000317200"
click at [193, 470] on mat-icon "remove_red_eye" at bounding box center [200, 470] width 16 height 16
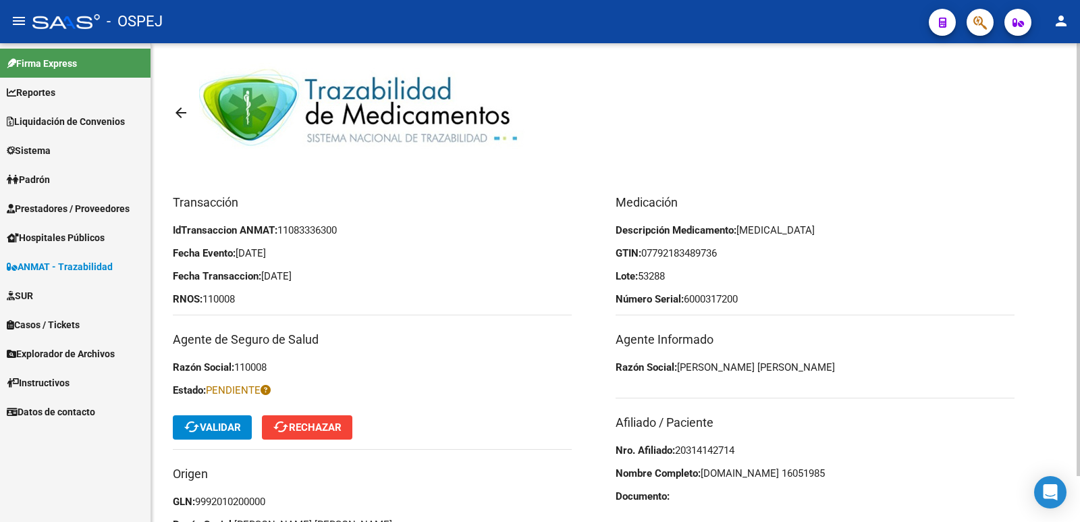
drag, startPoint x: 750, startPoint y: 453, endPoint x: 678, endPoint y: 455, distance: 72.3
click at [678, 455] on p "Nro. Afiliado: 20314142714" at bounding box center [815, 450] width 399 height 15
copy span "20314142714"
click at [200, 420] on button "cached Validar" at bounding box center [212, 427] width 79 height 24
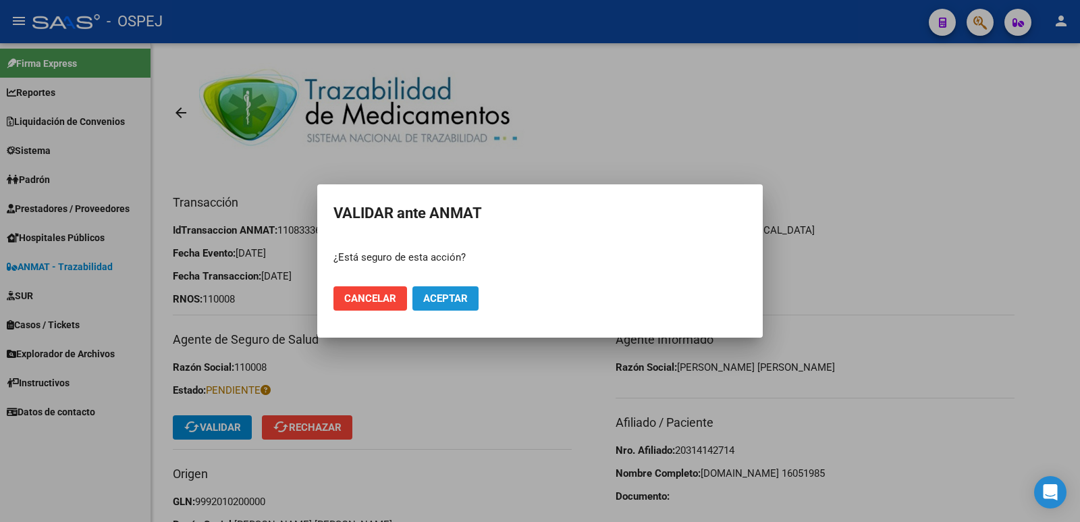
click at [426, 296] on span "Aceptar" at bounding box center [445, 298] width 45 height 12
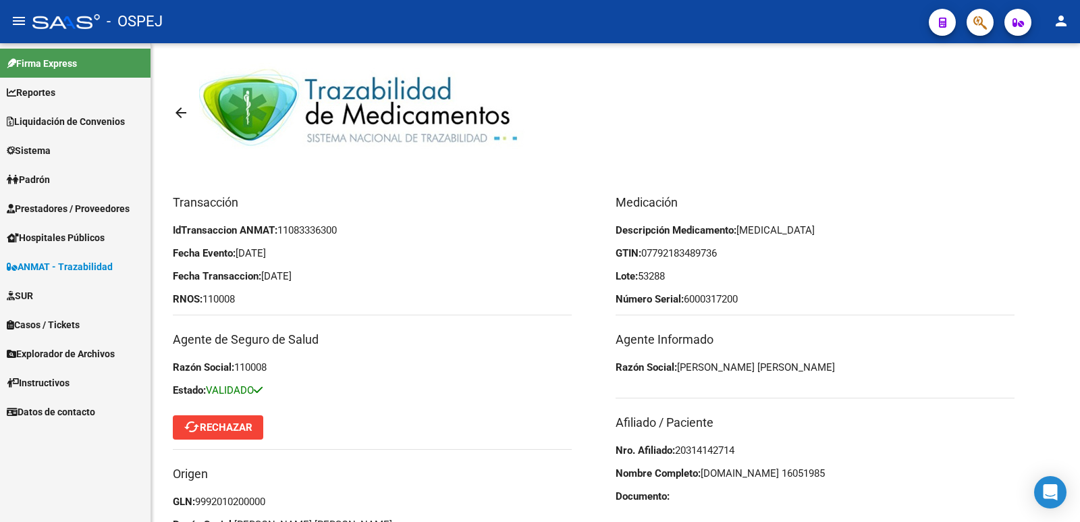
click at [80, 273] on span "ANMAT - Trazabilidad" at bounding box center [60, 266] width 106 height 15
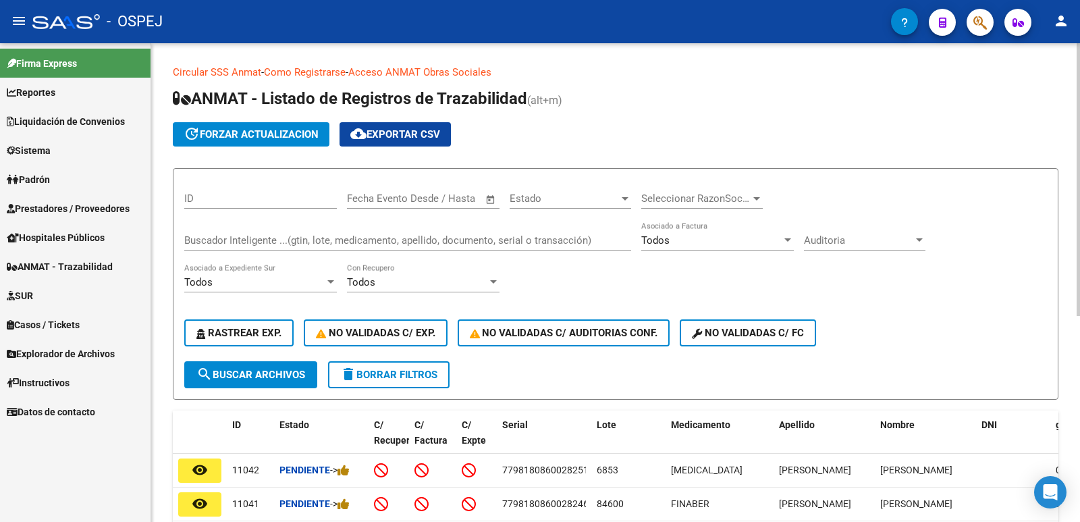
click at [268, 245] on input "Buscador Inteligente ...(gtin, lote, medicamento, apellido, documento, serial o…" at bounding box center [407, 240] width 447 height 12
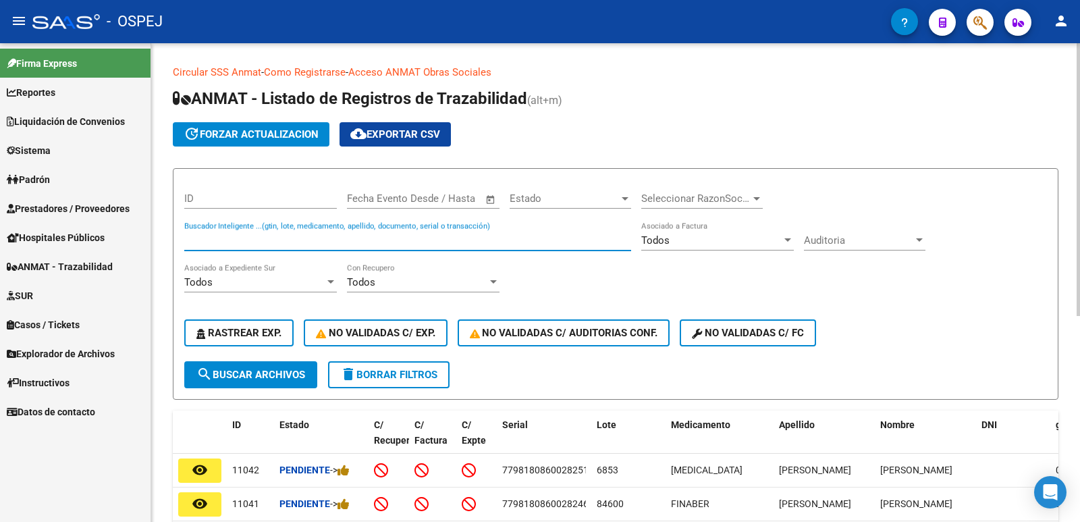
click at [268, 245] on input "Buscador Inteligente ...(gtin, lote, medicamento, apellido, documento, serial o…" at bounding box center [407, 240] width 447 height 12
click at [350, 246] on input "Buscador Inteligente ...(gtin, lote, medicamento, apellido, documento, serial o…" at bounding box center [407, 240] width 447 height 12
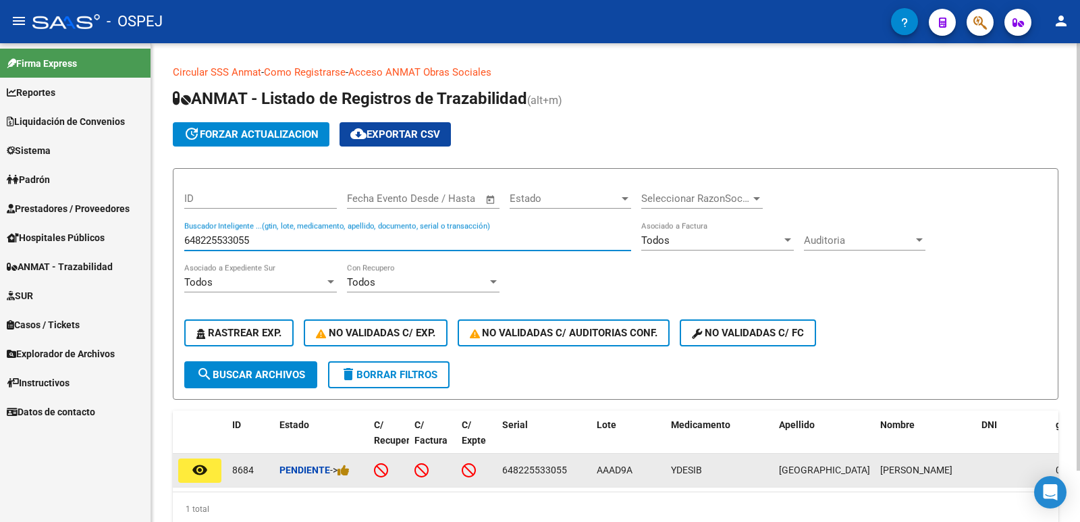
type input "648225533055"
click at [203, 469] on mat-icon "remove_red_eye" at bounding box center [200, 470] width 16 height 16
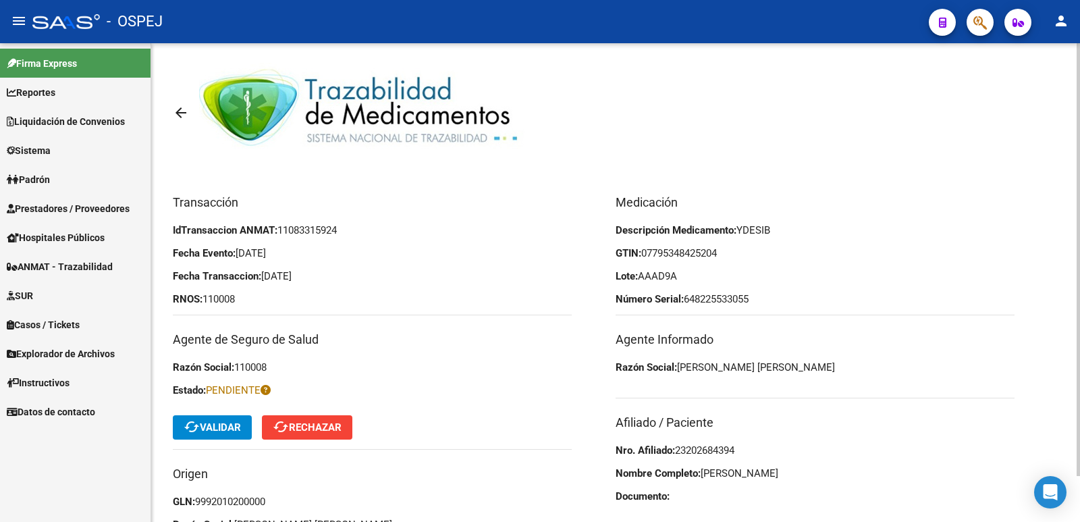
drag, startPoint x: 746, startPoint y: 449, endPoint x: 679, endPoint y: 447, distance: 66.9
click at [679, 447] on p "Nro. Afiliado: 23202684394" at bounding box center [815, 450] width 399 height 15
copy span "23202684394"
click at [241, 435] on button "cached Validar" at bounding box center [212, 427] width 79 height 24
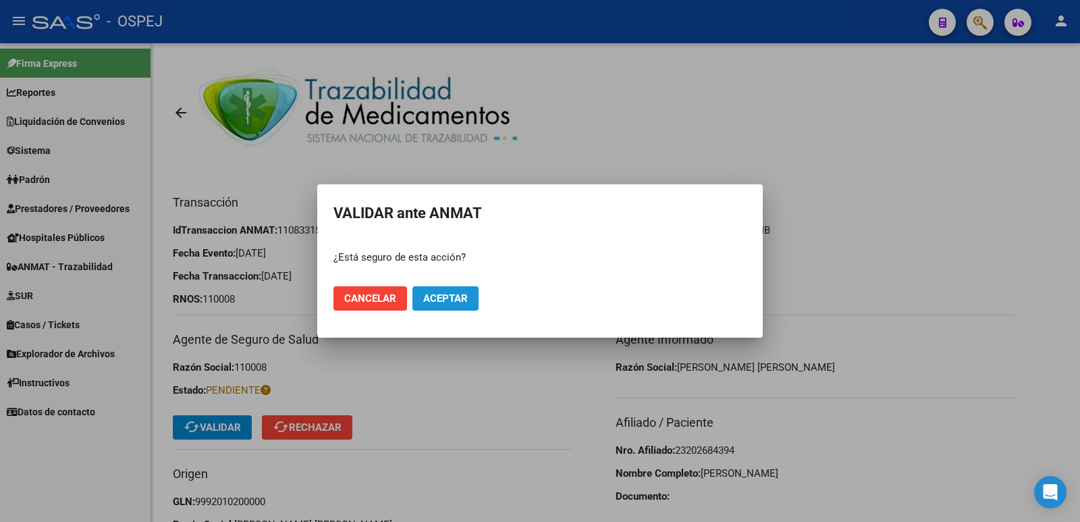
click at [460, 302] on span "Aceptar" at bounding box center [445, 298] width 45 height 12
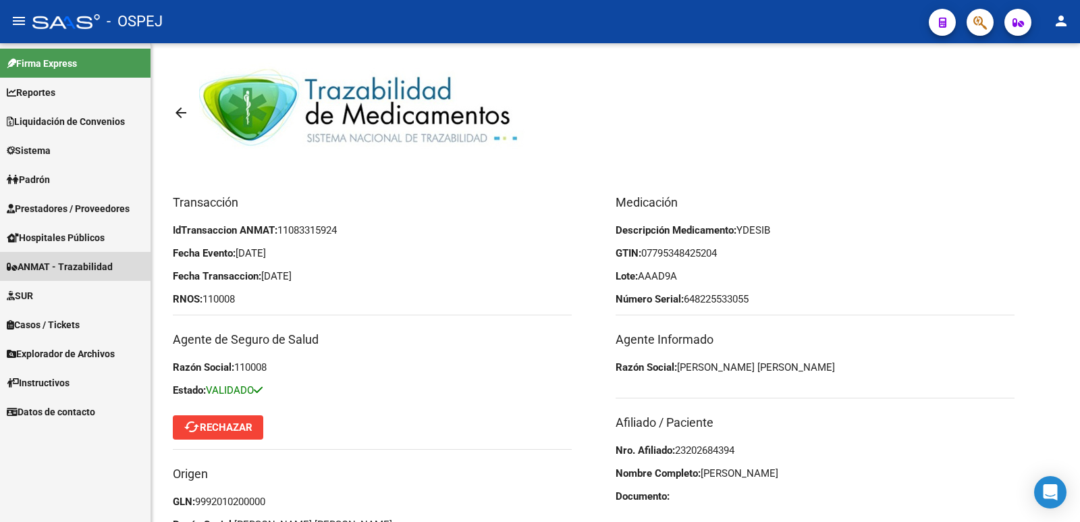
click at [57, 270] on span "ANMAT - Trazabilidad" at bounding box center [60, 266] width 106 height 15
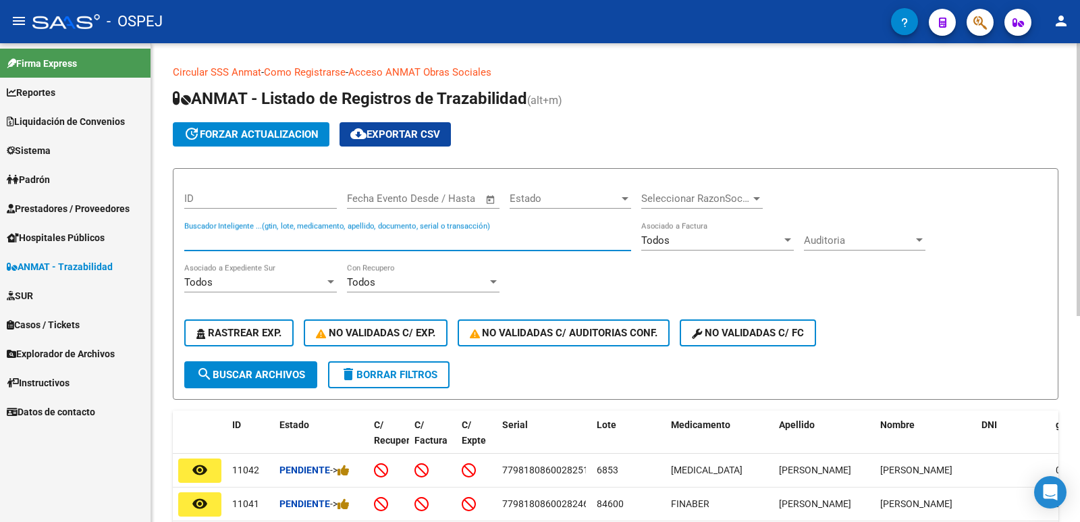
click at [493, 238] on input "Buscador Inteligente ...(gtin, lote, medicamento, apellido, documento, serial o…" at bounding box center [407, 240] width 447 height 12
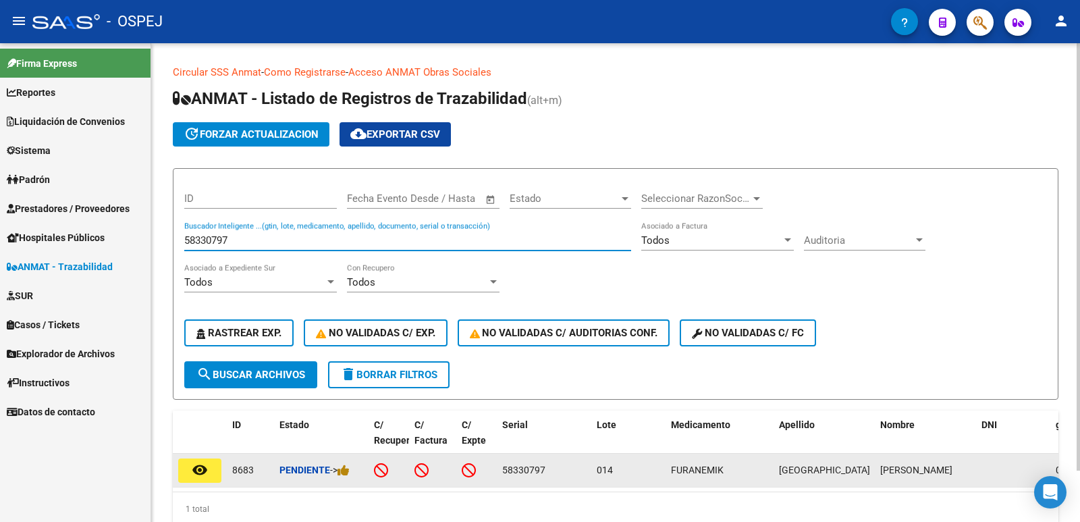
type input "58330797"
click at [208, 481] on button "remove_red_eye" at bounding box center [199, 470] width 43 height 24
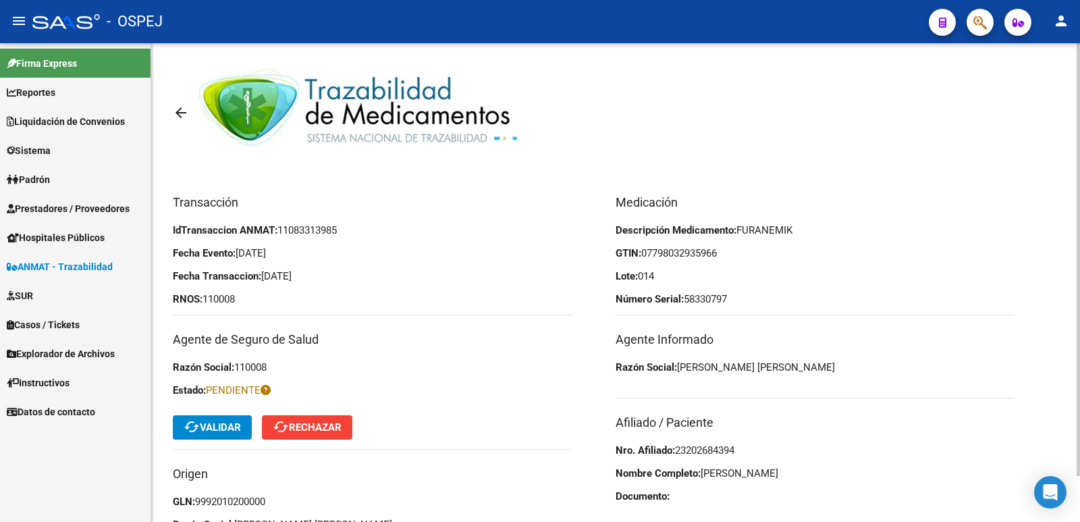
click at [229, 434] on button "cached Validar" at bounding box center [212, 427] width 79 height 24
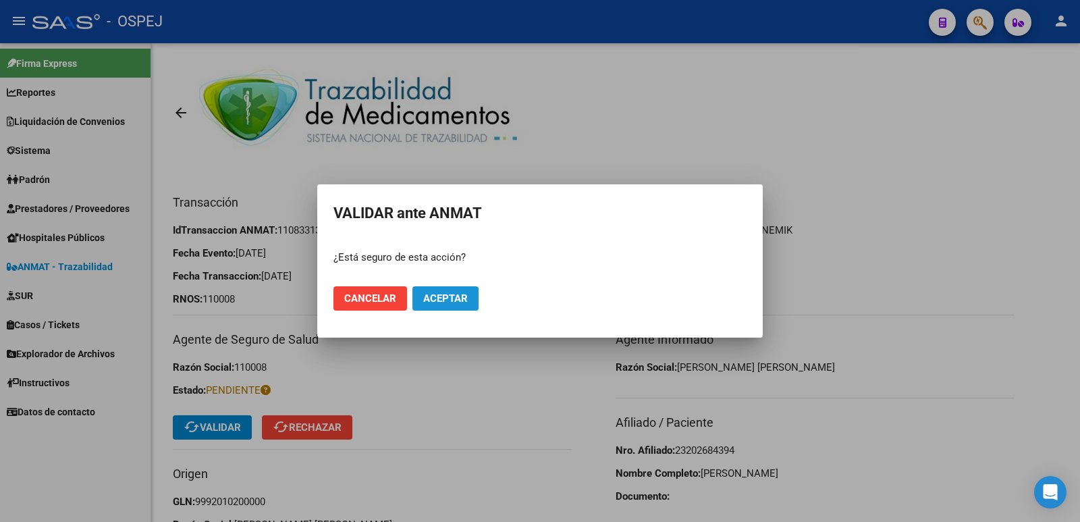
click at [442, 296] on span "Aceptar" at bounding box center [445, 298] width 45 height 12
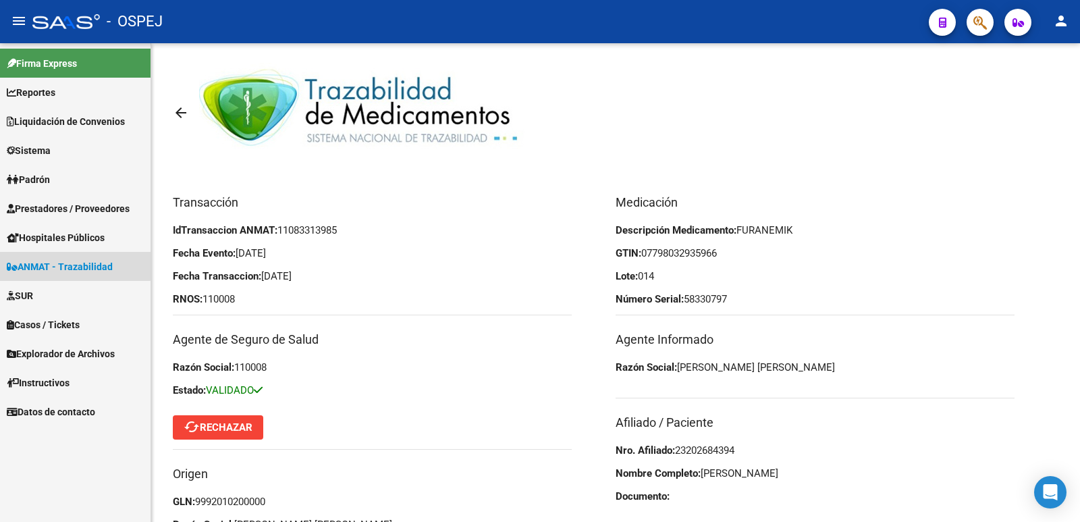
click at [45, 264] on span "ANMAT - Trazabilidad" at bounding box center [60, 266] width 106 height 15
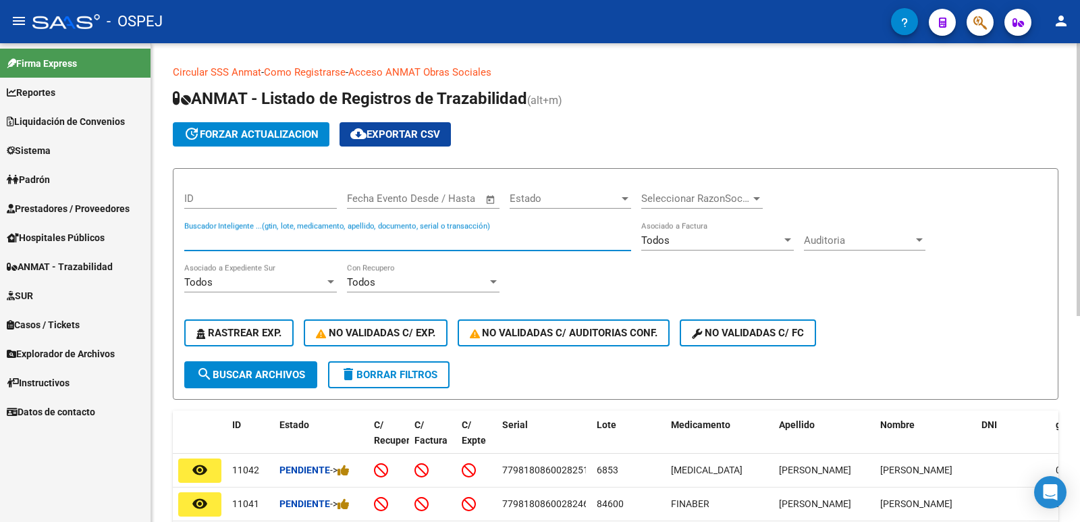
click at [398, 241] on input "Buscador Inteligente ...(gtin, lote, medicamento, apellido, documento, serial o…" at bounding box center [407, 240] width 447 height 12
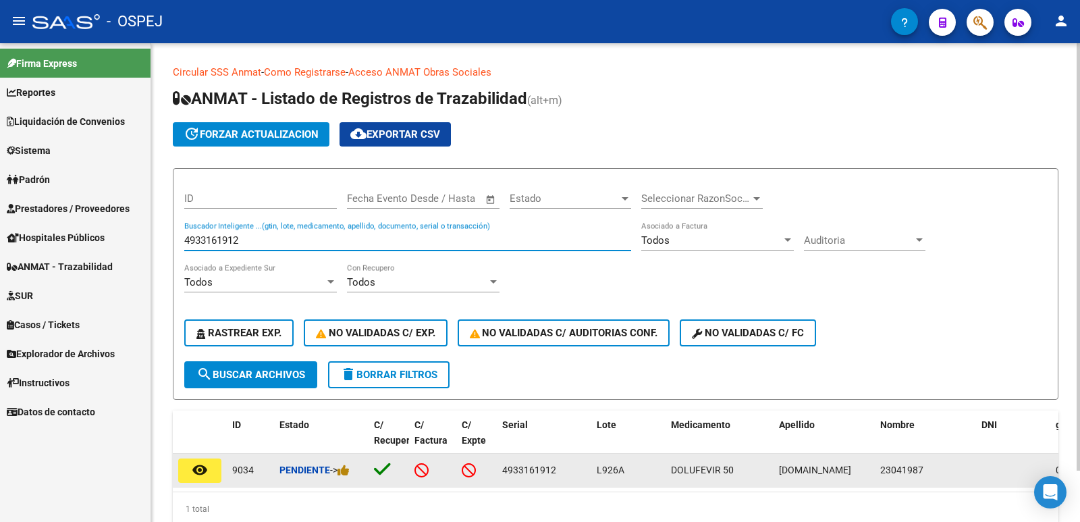
type input "4933161912"
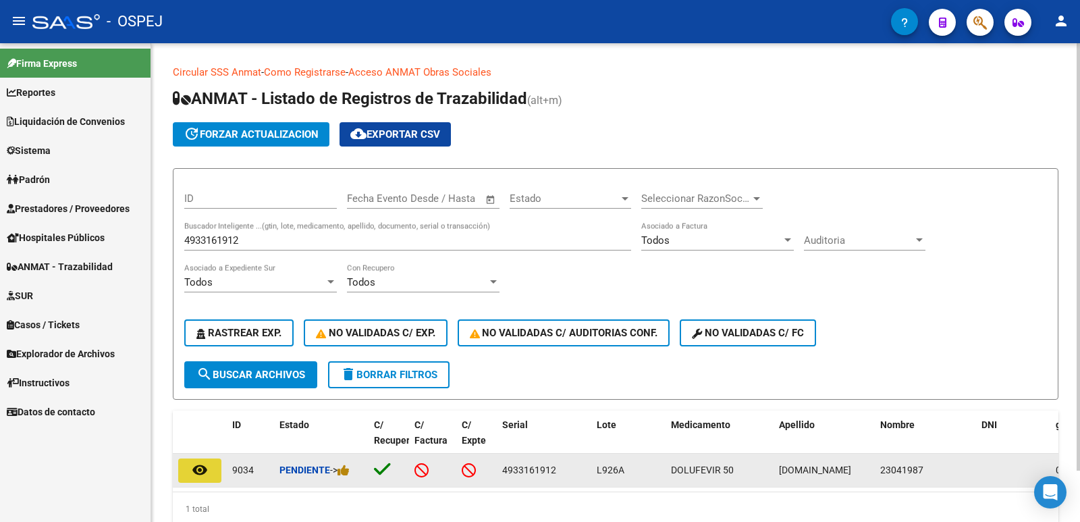
click at [192, 479] on button "remove_red_eye" at bounding box center [199, 470] width 43 height 24
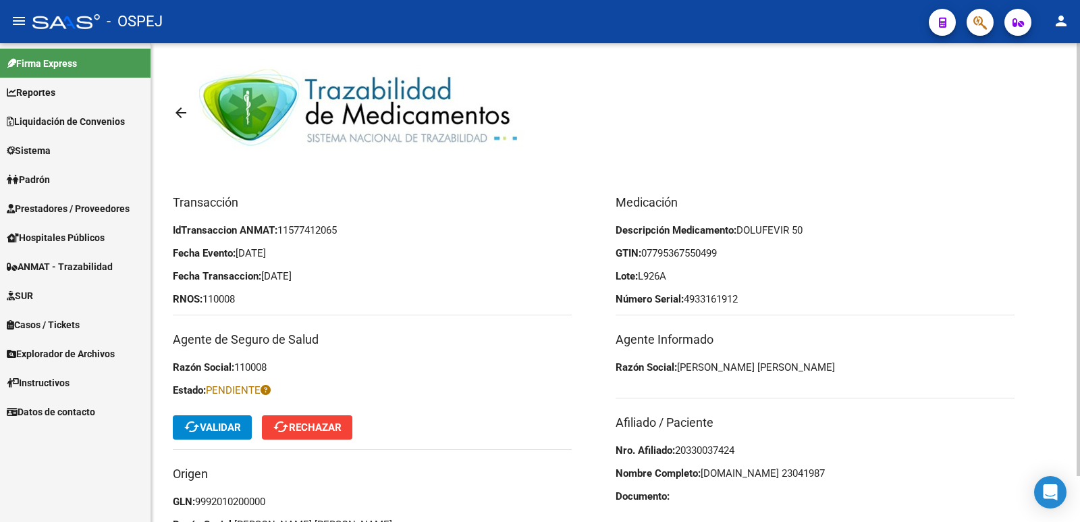
drag, startPoint x: 748, startPoint y: 450, endPoint x: 678, endPoint y: 450, distance: 69.5
click at [678, 450] on p "Nro. Afiliado: 20330037424" at bounding box center [815, 450] width 399 height 15
copy span "20330037424"
click at [233, 428] on span "cached Validar" at bounding box center [212, 427] width 57 height 12
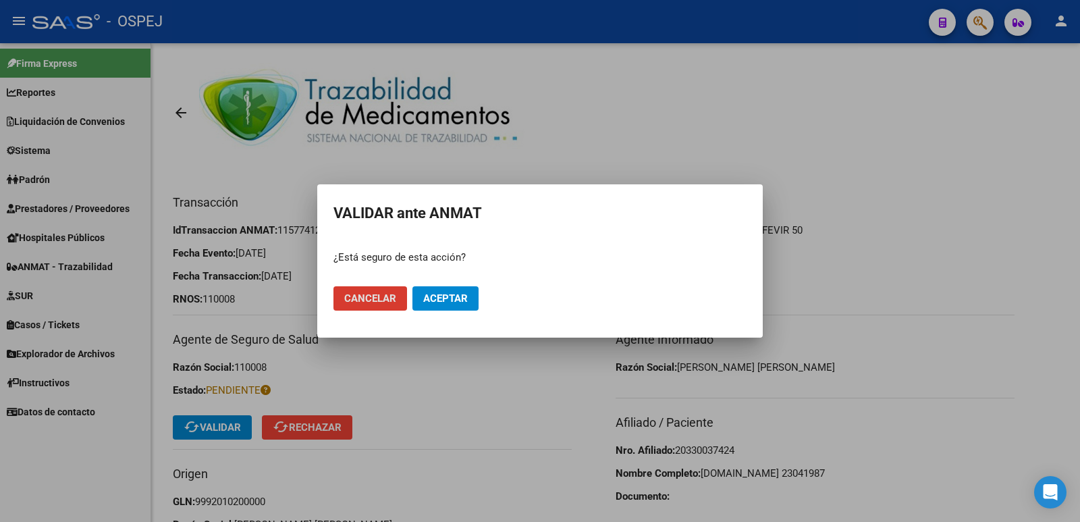
click at [446, 294] on span "Aceptar" at bounding box center [445, 298] width 45 height 12
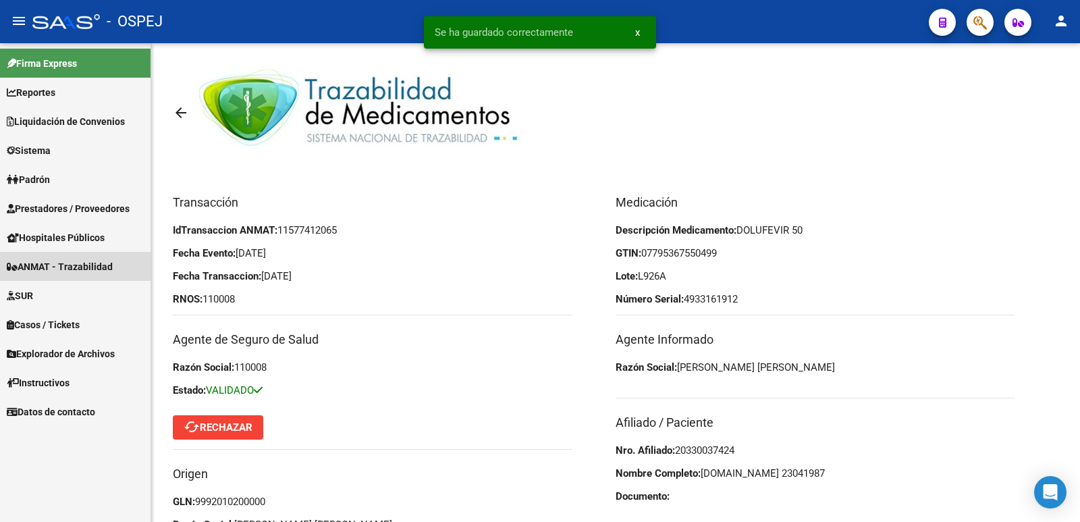
click at [103, 271] on span "ANMAT - Trazabilidad" at bounding box center [60, 266] width 106 height 15
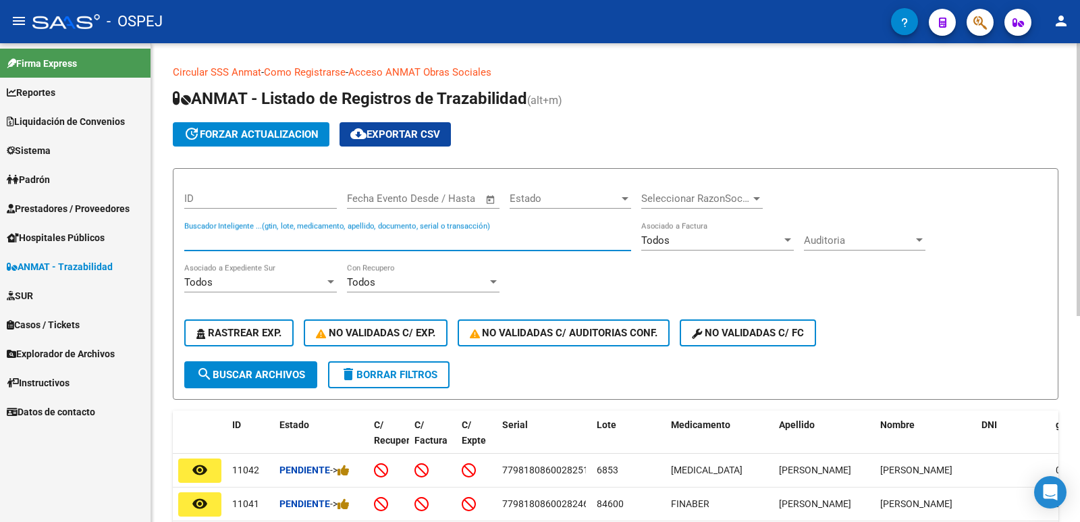
click at [504, 240] on input "Buscador Inteligente ...(gtin, lote, medicamento, apellido, documento, serial o…" at bounding box center [407, 240] width 447 height 12
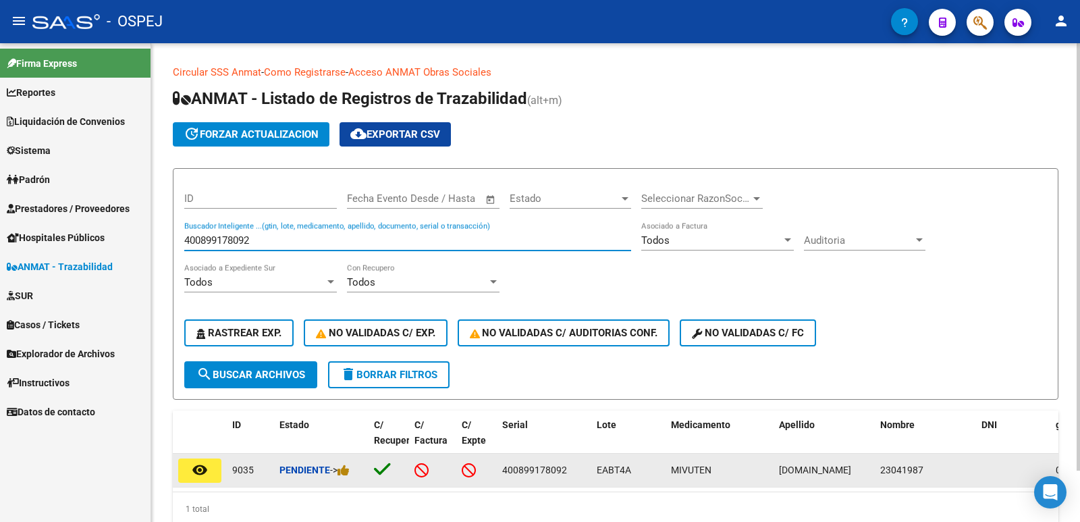
type input "400899178092"
click at [208, 474] on button "remove_red_eye" at bounding box center [199, 470] width 43 height 24
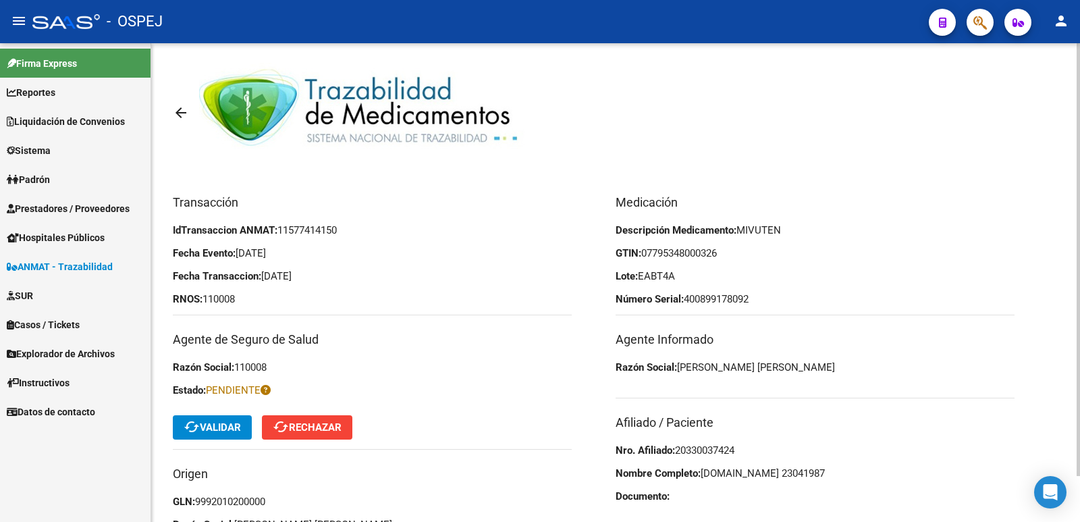
click at [236, 431] on span "cached Validar" at bounding box center [212, 427] width 57 height 12
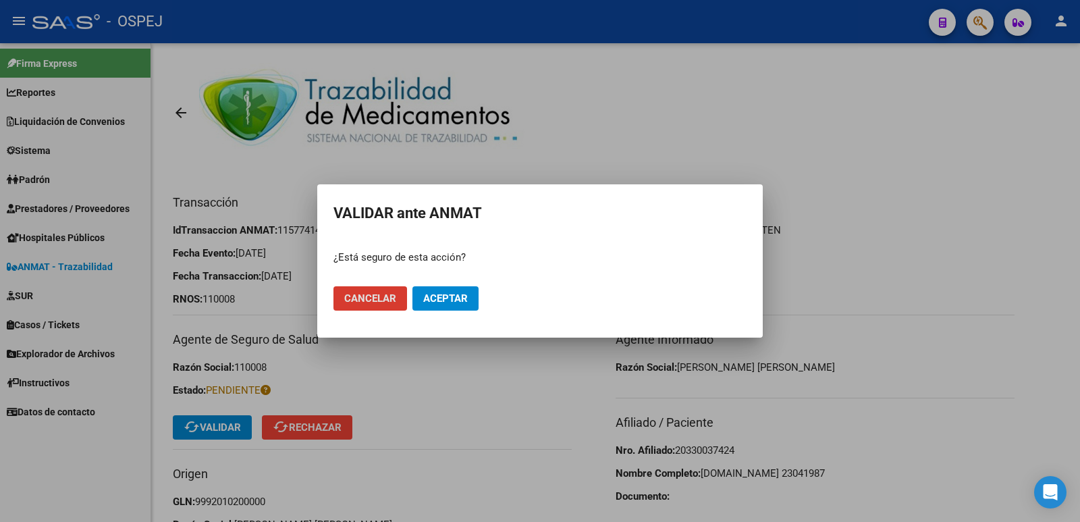
click at [432, 303] on span "Aceptar" at bounding box center [445, 298] width 45 height 12
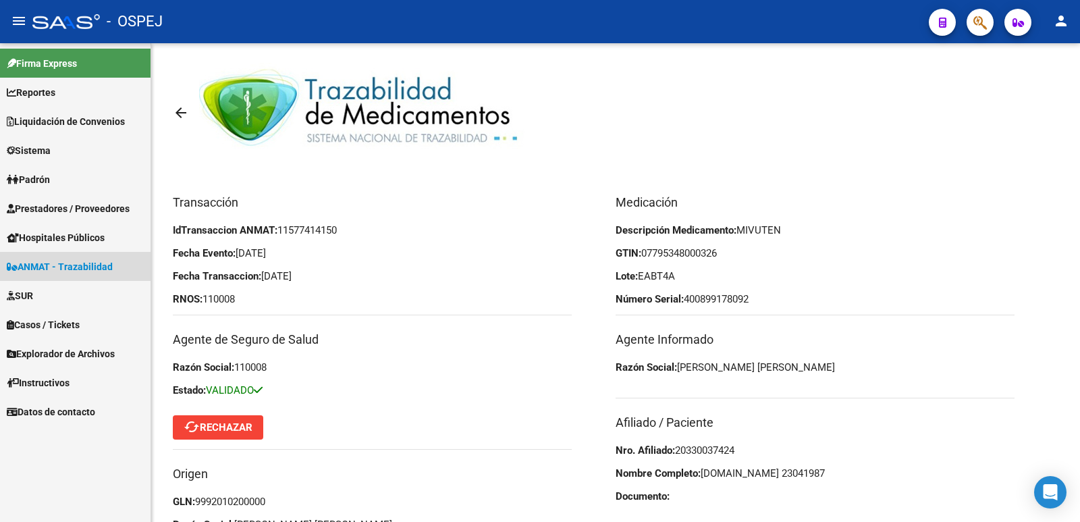
click at [98, 267] on span "ANMAT - Trazabilidad" at bounding box center [60, 266] width 106 height 15
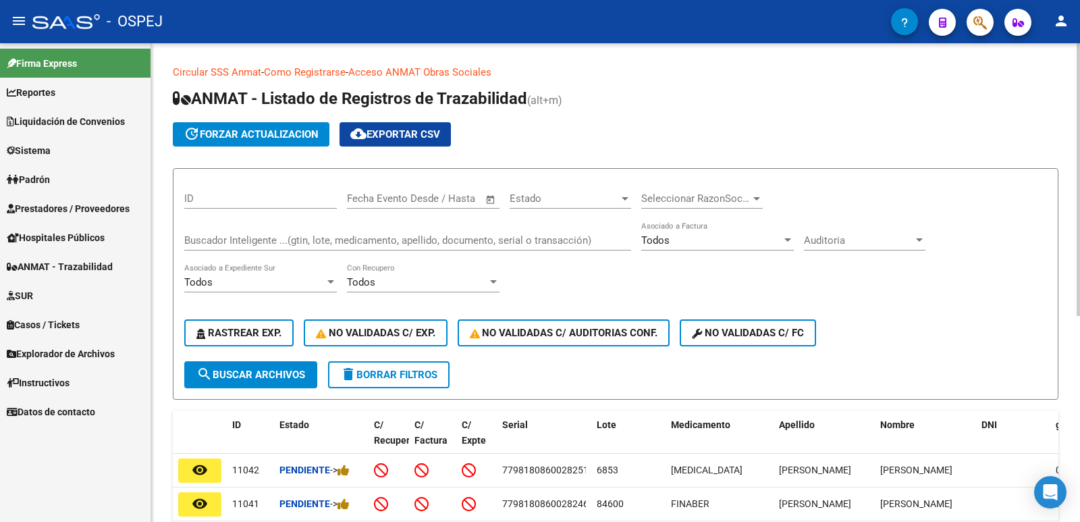
click at [327, 232] on div "Buscador Inteligente ...(gtin, lote, medicamento, apellido, documento, serial o…" at bounding box center [407, 235] width 447 height 29
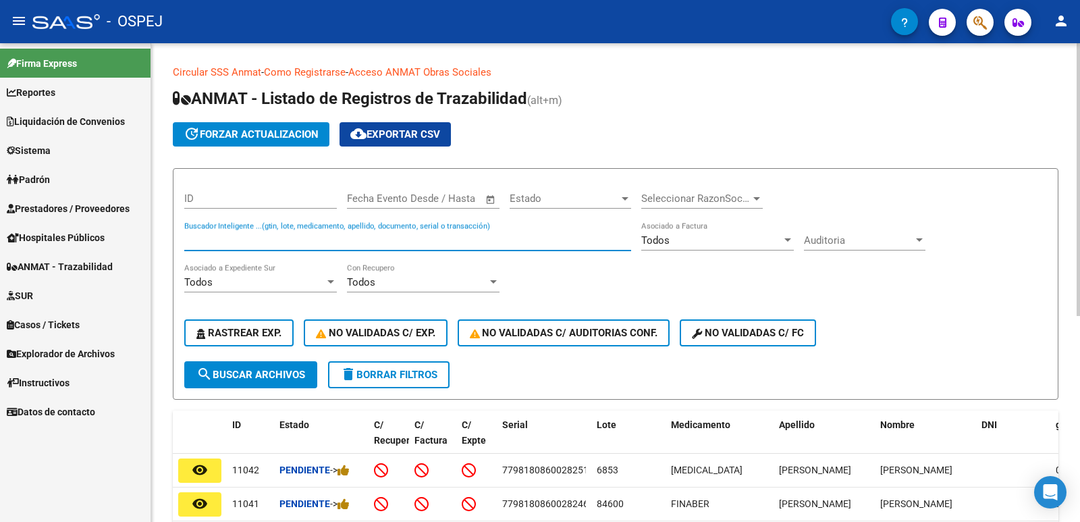
click at [323, 241] on input "Buscador Inteligente ...(gtin, lote, medicamento, apellido, documento, serial o…" at bounding box center [407, 240] width 447 height 12
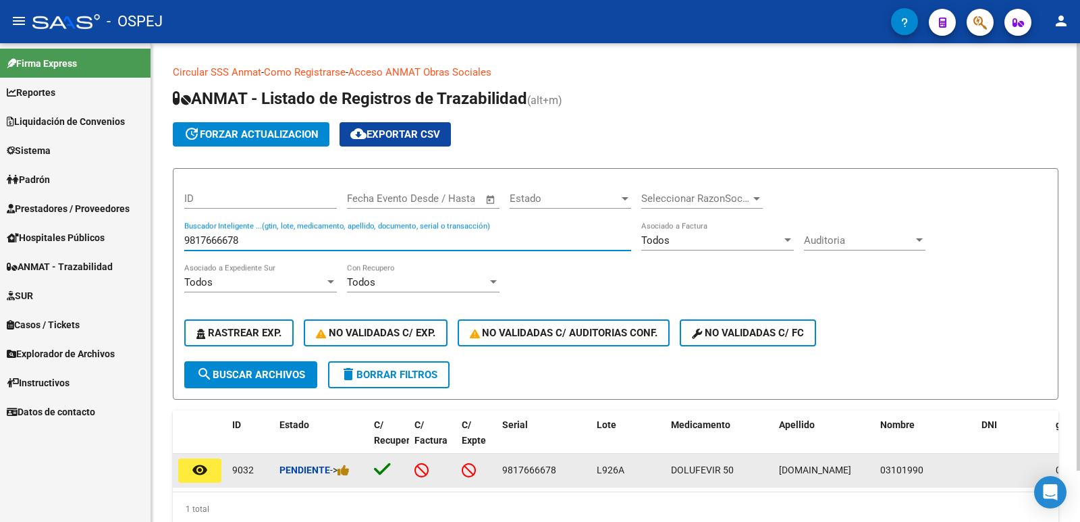
type input "9817666678"
click at [203, 469] on mat-icon "remove_red_eye" at bounding box center [200, 470] width 16 height 16
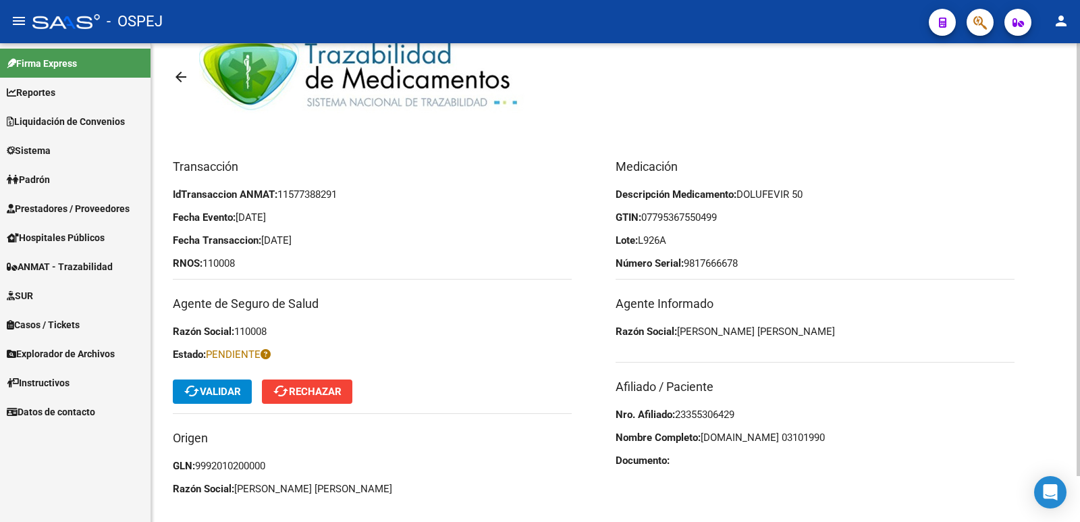
scroll to position [51, 0]
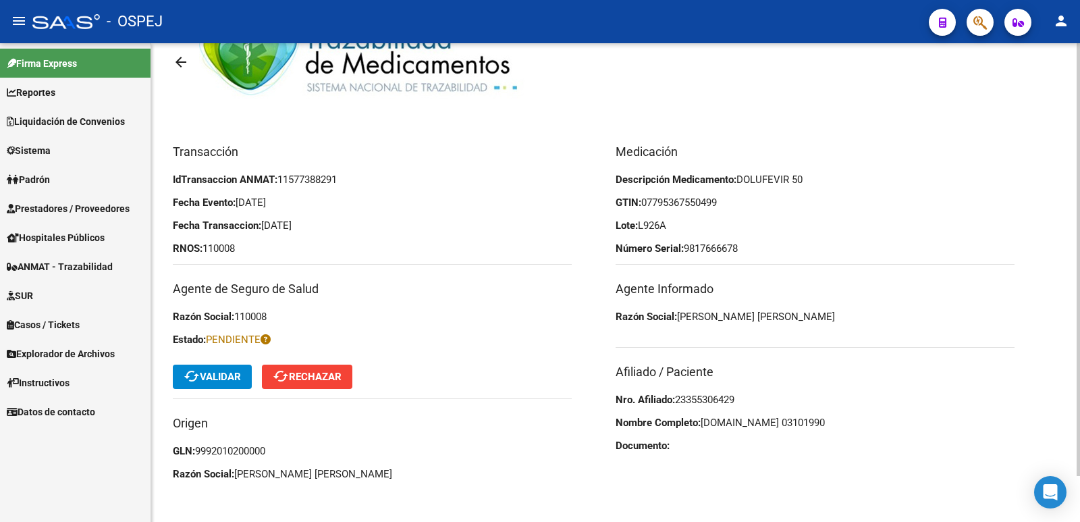
drag, startPoint x: 724, startPoint y: 403, endPoint x: 679, endPoint y: 406, distance: 45.3
click at [679, 406] on p "Nro. Afiliado: 23355306429" at bounding box center [815, 399] width 399 height 15
copy span "23355306429"
click at [206, 379] on span "cached Validar" at bounding box center [212, 377] width 57 height 12
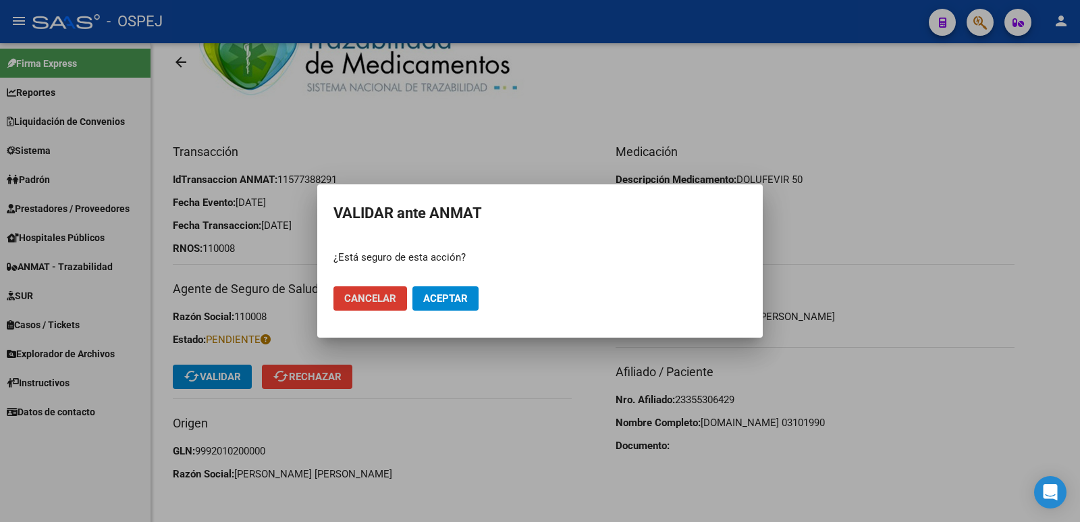
click at [450, 299] on span "Aceptar" at bounding box center [445, 298] width 45 height 12
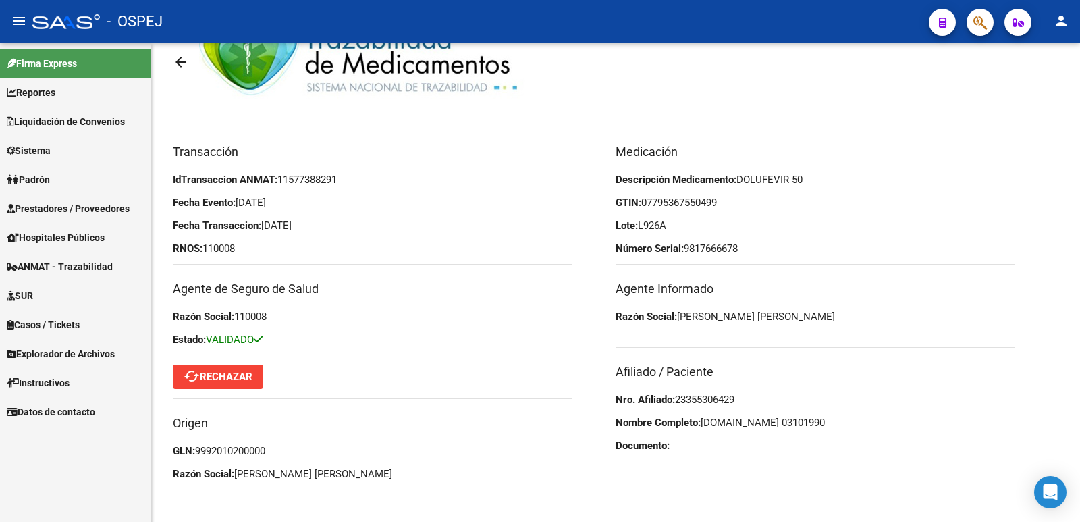
click at [109, 255] on link "ANMAT - Trazabilidad" at bounding box center [75, 266] width 151 height 29
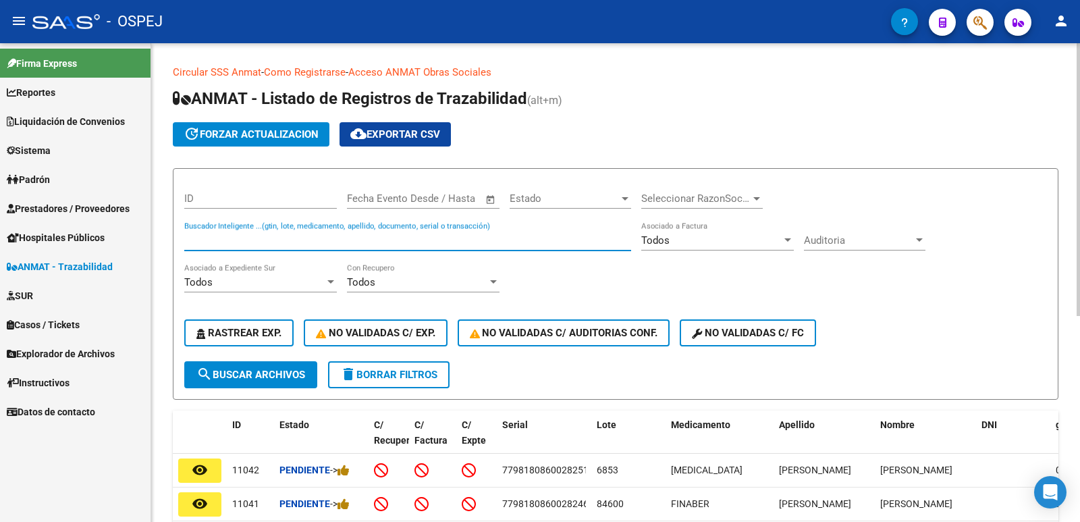
click at [346, 237] on input "Buscador Inteligente ...(gtin, lote, medicamento, apellido, documento, serial o…" at bounding box center [407, 240] width 447 height 12
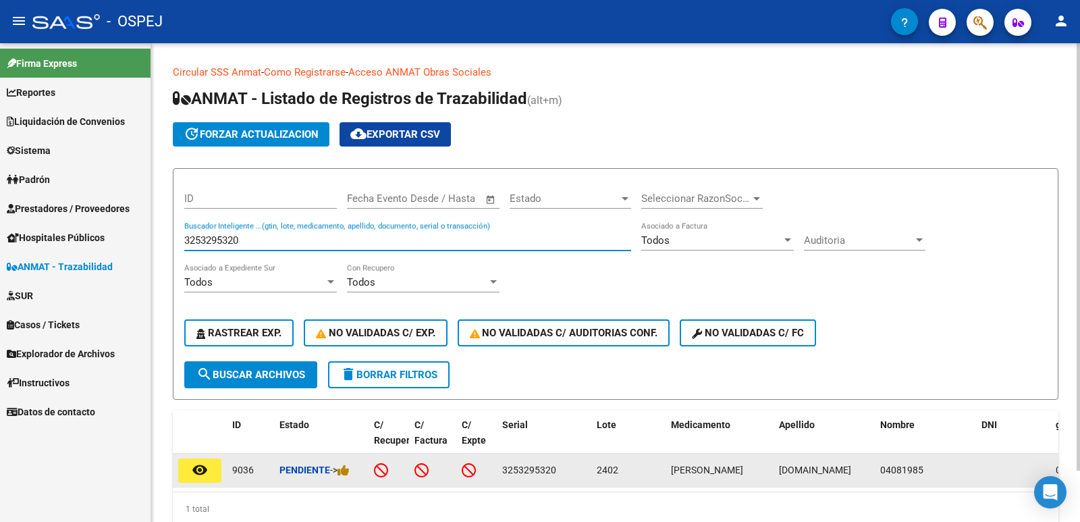
type input "3253295320"
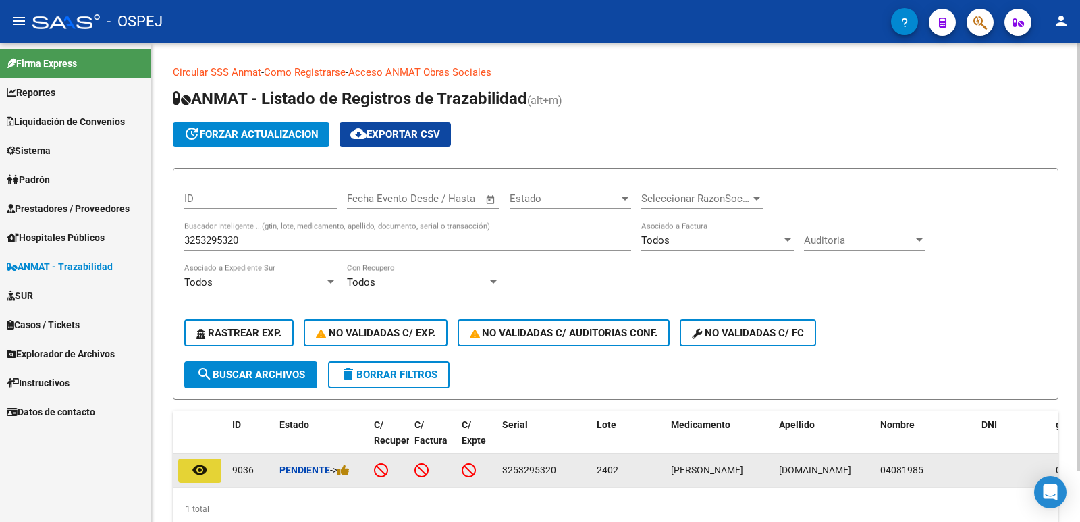
click at [211, 471] on button "remove_red_eye" at bounding box center [199, 470] width 43 height 24
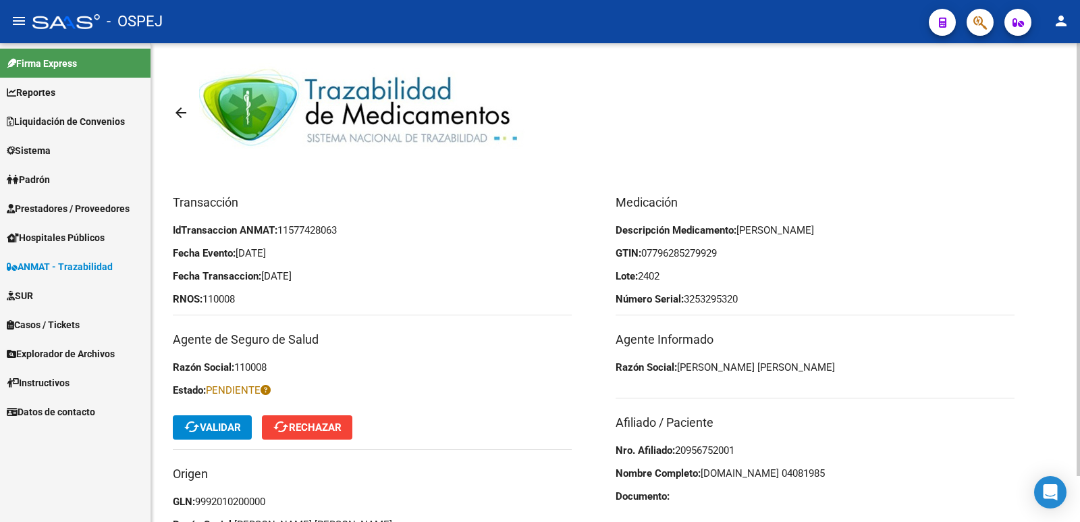
drag, startPoint x: 753, startPoint y: 444, endPoint x: 679, endPoint y: 443, distance: 73.6
click at [679, 443] on p "Nro. Afiliado: 20956752001" at bounding box center [815, 450] width 399 height 15
copy span "20956752001"
click at [230, 428] on span "cached Validar" at bounding box center [212, 427] width 57 height 12
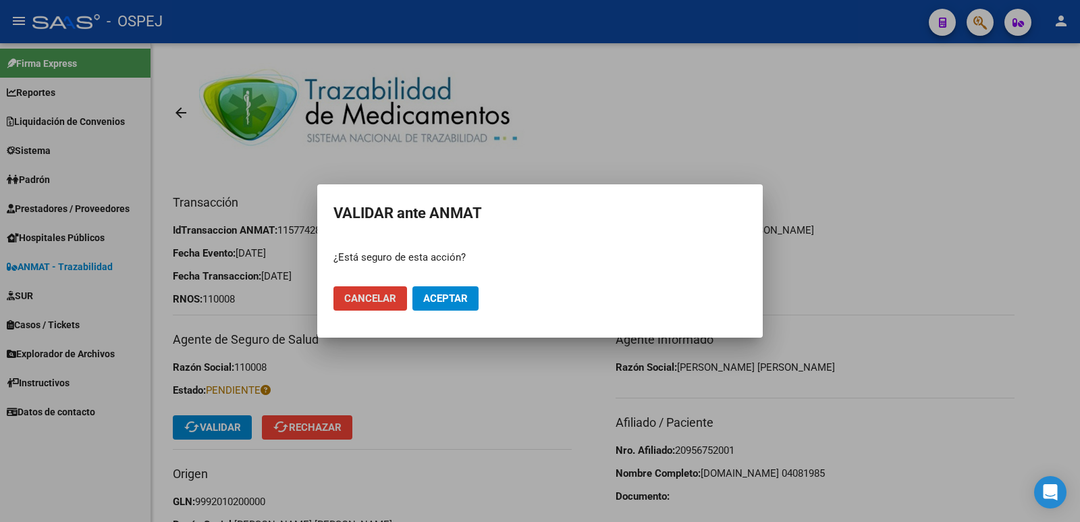
click at [452, 303] on span "Aceptar" at bounding box center [445, 298] width 45 height 12
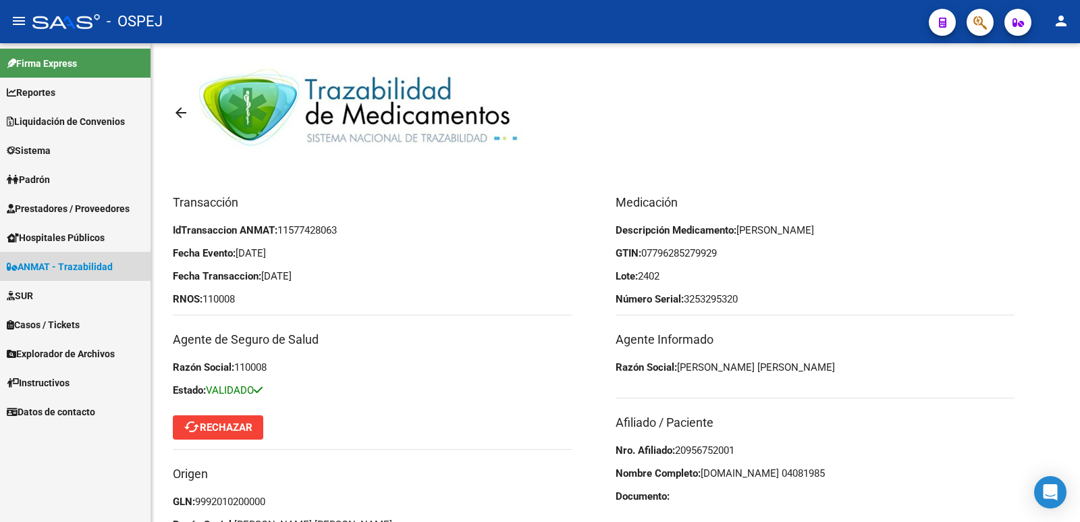
click at [66, 266] on span "ANMAT - Trazabilidad" at bounding box center [60, 266] width 106 height 15
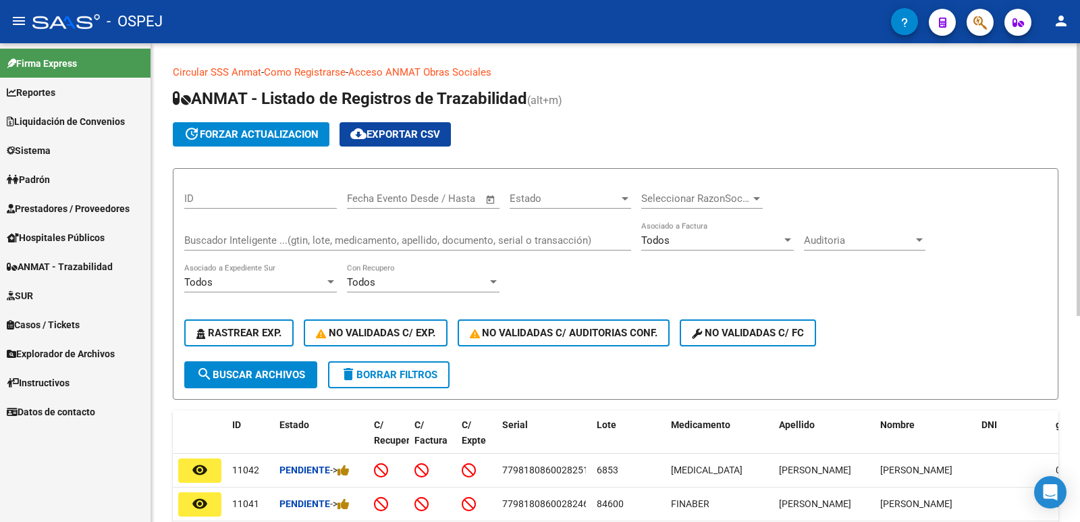
click at [496, 239] on input "Buscador Inteligente ...(gtin, lote, medicamento, apellido, documento, serial o…" at bounding box center [407, 240] width 447 height 12
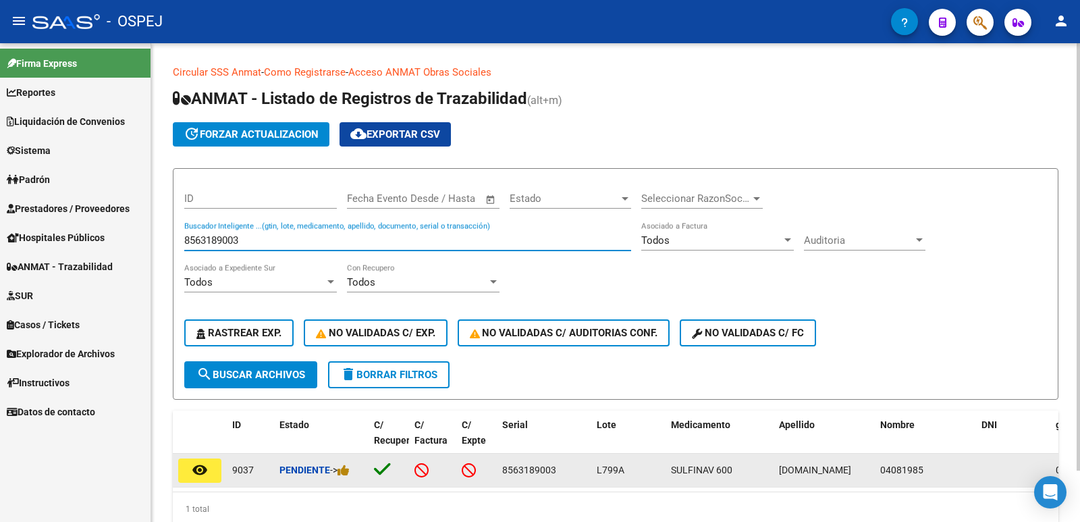
type input "8563189003"
click at [194, 471] on mat-icon "remove_red_eye" at bounding box center [200, 470] width 16 height 16
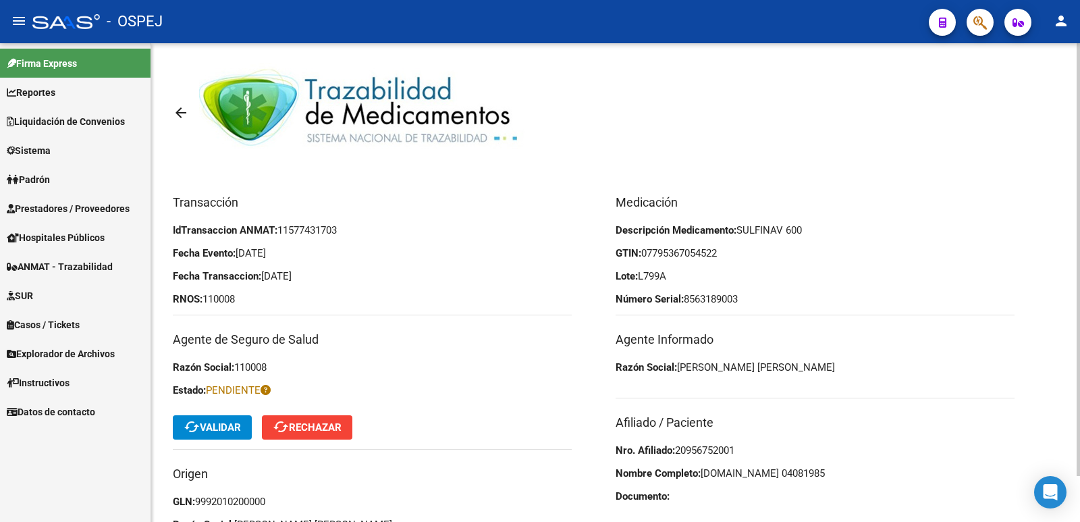
drag, startPoint x: 745, startPoint y: 446, endPoint x: 678, endPoint y: 451, distance: 66.4
click at [678, 451] on p "Nro. Afiliado: 20956752001" at bounding box center [815, 450] width 399 height 15
click at [224, 415] on mat-toolbar-row "cached Validar cached Rechazar" at bounding box center [372, 427] width 399 height 43
click at [224, 429] on span "cached Validar" at bounding box center [212, 427] width 57 height 12
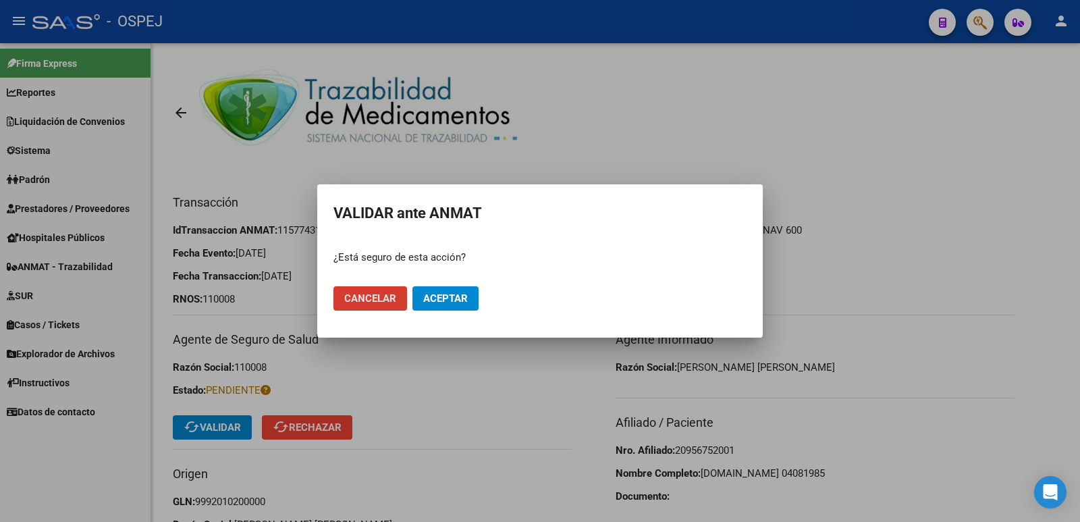
click at [441, 290] on button "Aceptar" at bounding box center [446, 298] width 66 height 24
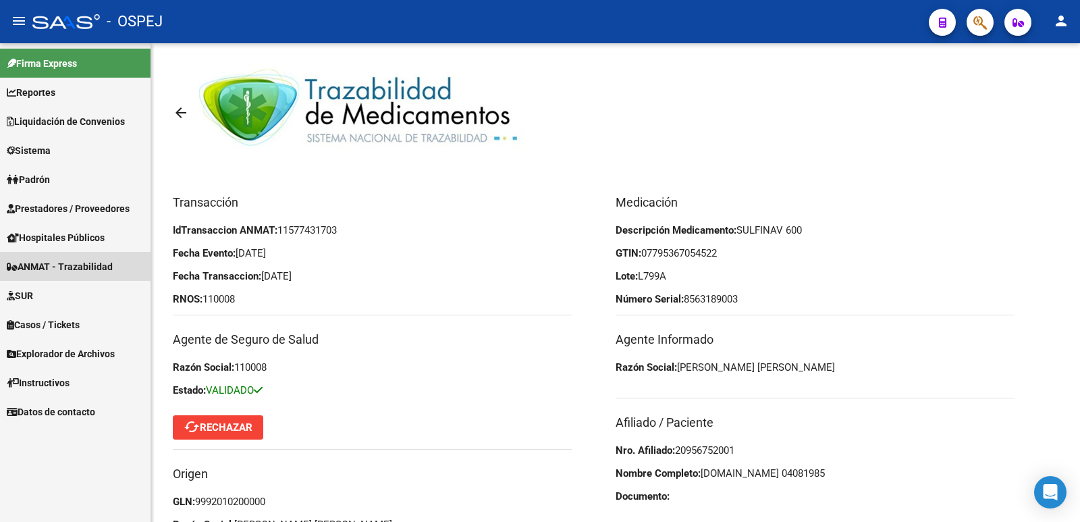
click at [108, 261] on span "ANMAT - Trazabilidad" at bounding box center [60, 266] width 106 height 15
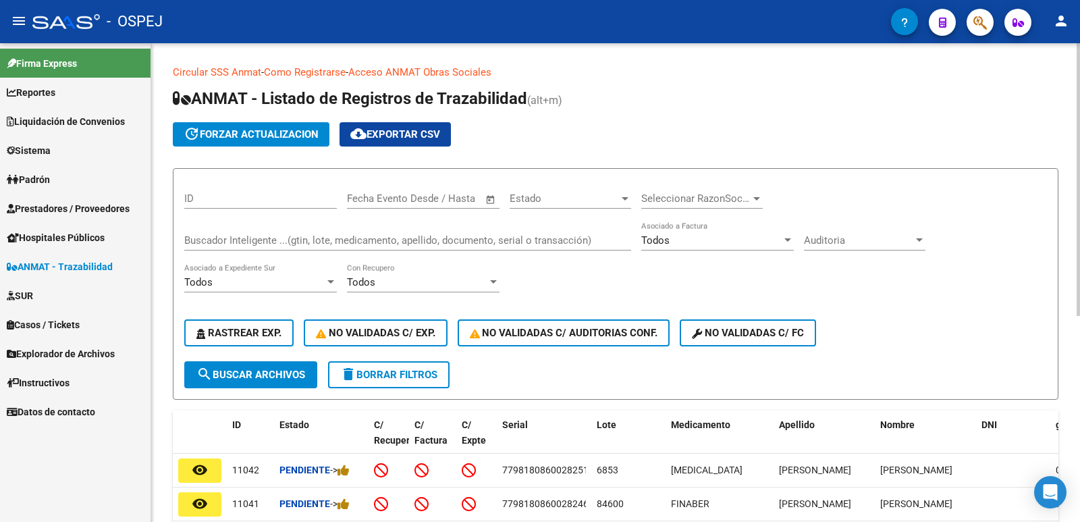
click at [458, 240] on input "Buscador Inteligente ...(gtin, lote, medicamento, apellido, documento, serial o…" at bounding box center [407, 240] width 447 height 12
